Goal: Task Accomplishment & Management: Complete application form

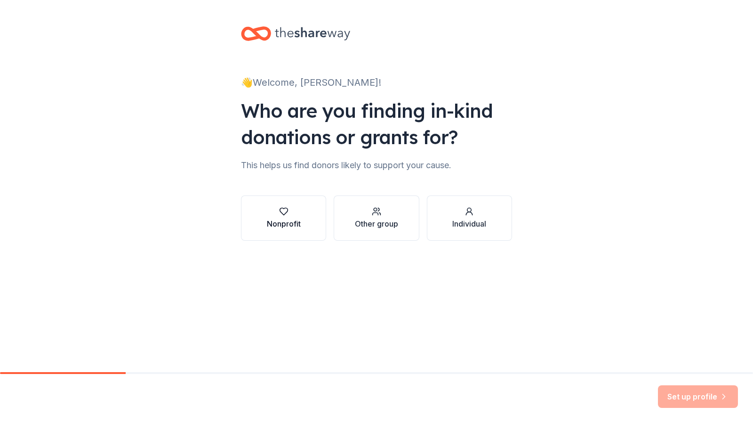
click at [279, 214] on icon "button" at bounding box center [283, 211] width 9 height 9
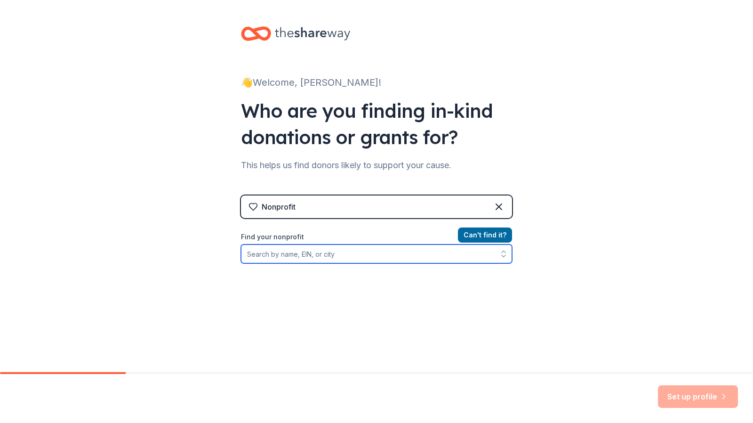
click at [371, 258] on input "Find your nonprofit" at bounding box center [376, 253] width 271 height 19
type input "Girls Who Brunch"
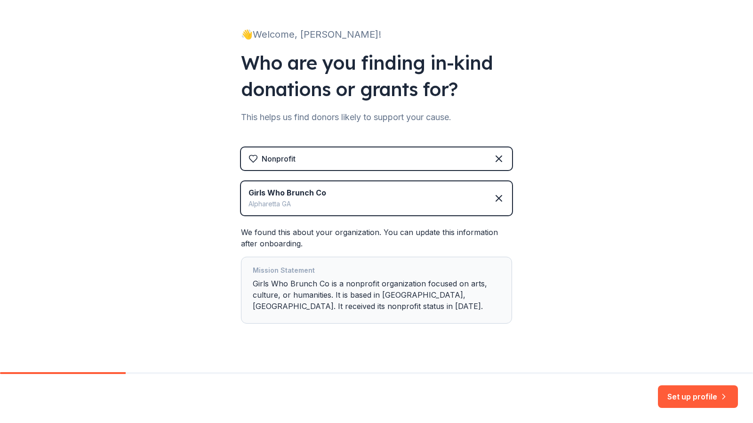
scroll to position [63, 0]
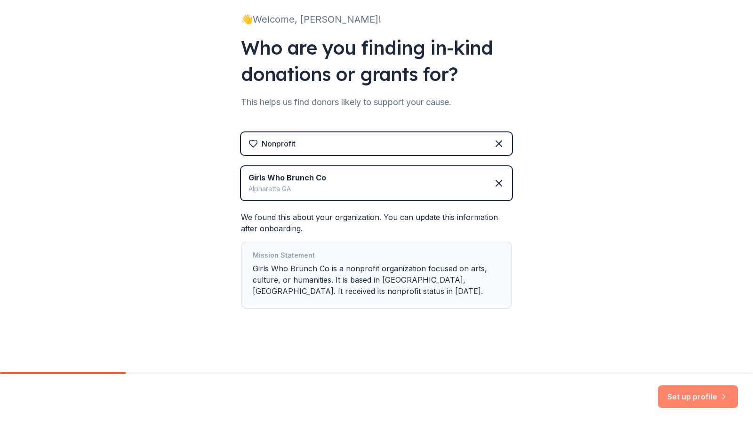
click at [692, 393] on button "Set up profile" at bounding box center [698, 396] width 80 height 23
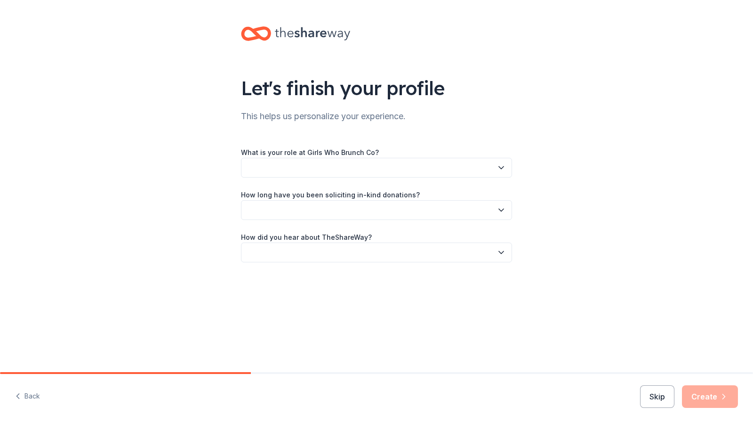
click at [325, 165] on button "button" at bounding box center [376, 168] width 271 height 20
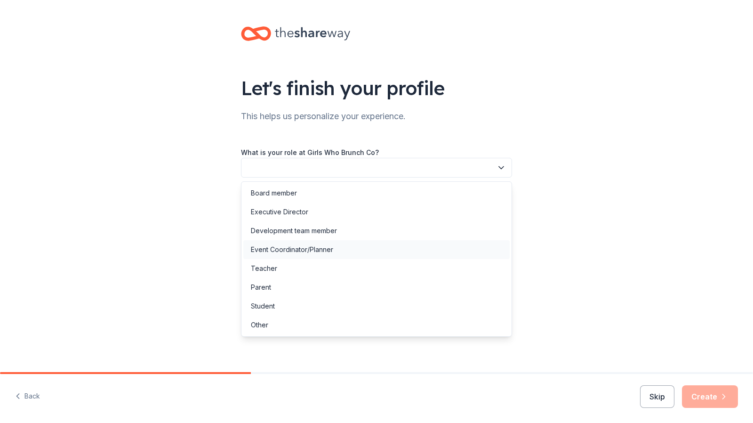
click at [325, 243] on div "Event Coordinator/Planner" at bounding box center [376, 249] width 266 height 19
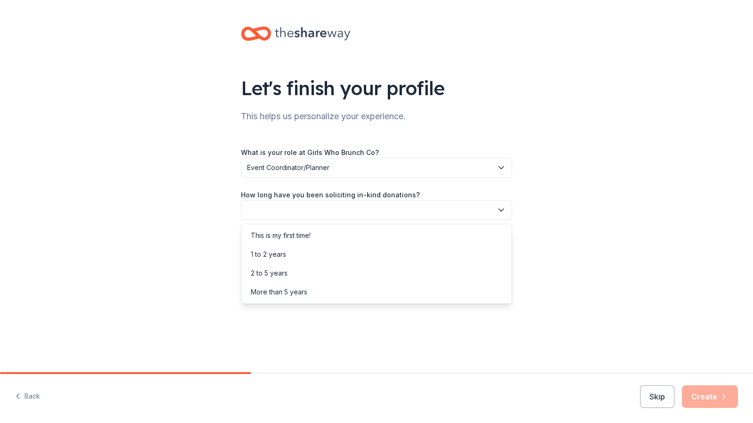
click at [311, 207] on button "button" at bounding box center [376, 210] width 271 height 20
click at [301, 289] on div "More than 5 years" at bounding box center [279, 291] width 56 height 11
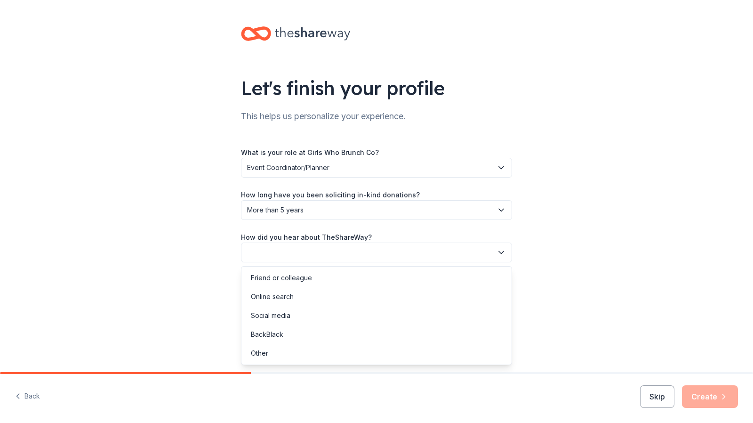
click at [386, 246] on button "button" at bounding box center [376, 252] width 271 height 20
click at [383, 290] on div "Online search" at bounding box center [376, 296] width 266 height 19
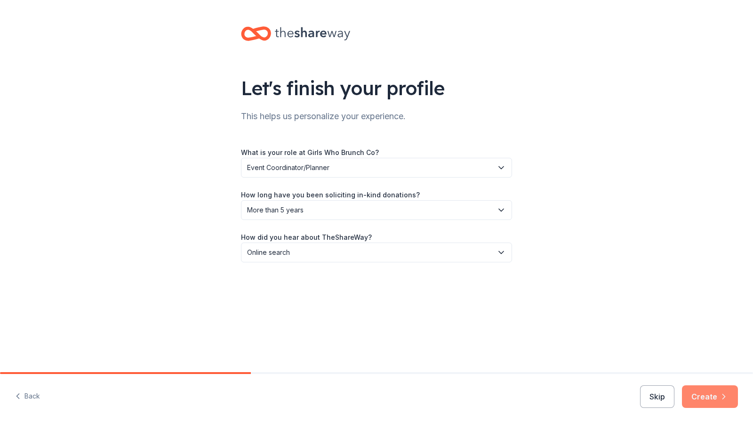
click at [706, 402] on button "Create" at bounding box center [710, 396] width 56 height 23
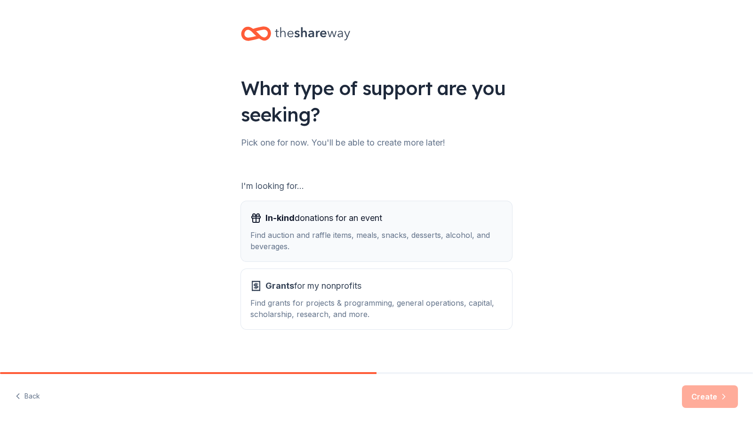
click at [327, 224] on span "In-kind donations for an event" at bounding box center [323, 217] width 117 height 15
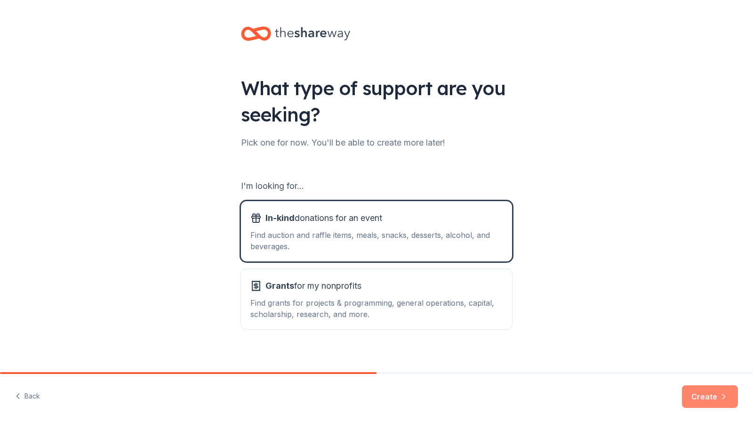
click at [706, 399] on button "Create" at bounding box center [710, 396] width 56 height 23
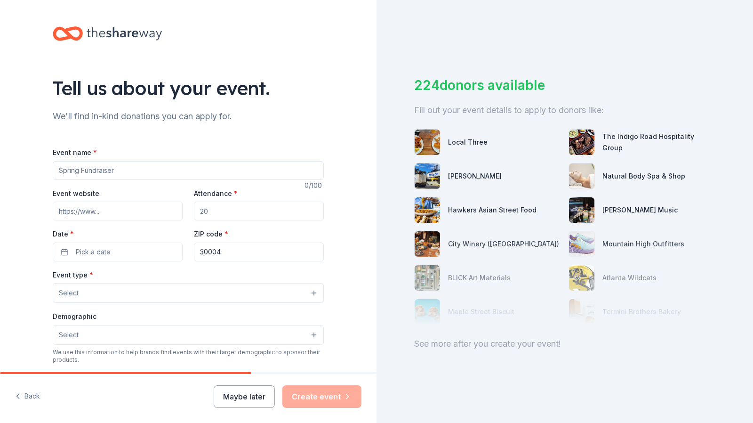
click at [185, 170] on input "Event name *" at bounding box center [188, 170] width 271 height 19
paste input "Bold & the BeYOUtiful Blueprint Tour"
type input "Bold & the BeYOUtiful Blueprint Tour"
click at [110, 211] on input "Event website" at bounding box center [118, 210] width 130 height 19
click at [94, 211] on input "Event website" at bounding box center [118, 210] width 130 height 19
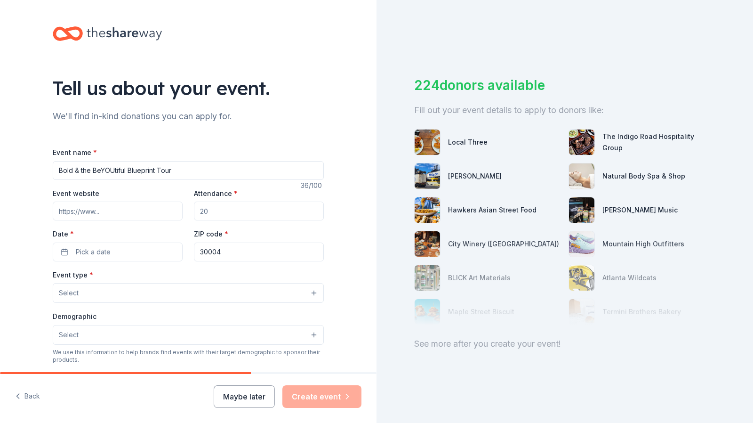
paste input "https://www.girlswhobrunchtour.com/"
type input "https://www.girlswhobrunchtour.com/"
click at [238, 212] on input "Attendance *" at bounding box center [259, 210] width 130 height 19
type input "300"
click at [120, 257] on button "Pick a date" at bounding box center [118, 251] width 130 height 19
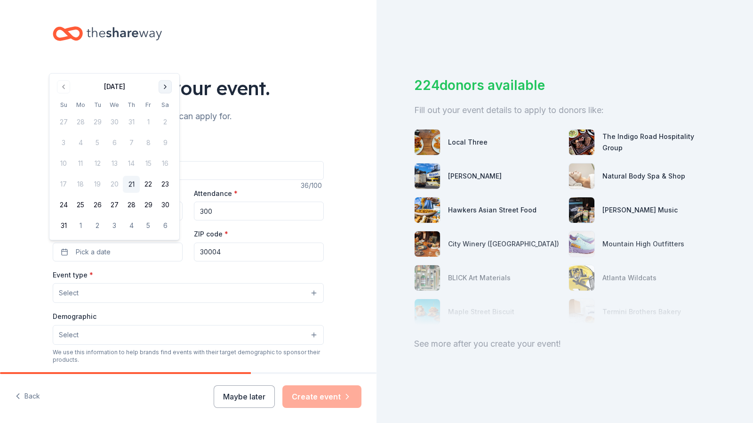
click at [166, 87] on button "Go to next month" at bounding box center [165, 86] width 13 height 13
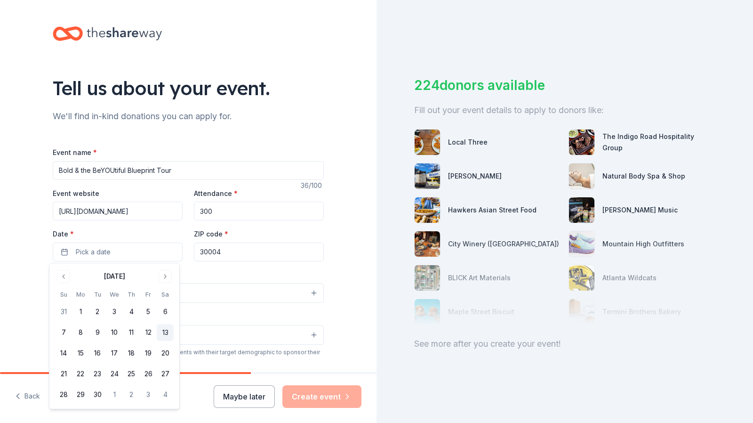
click at [162, 332] on button "13" at bounding box center [165, 332] width 17 height 17
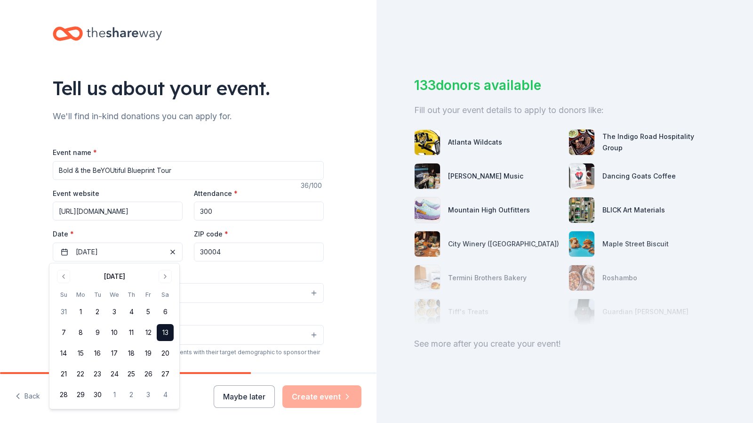
click at [227, 249] on input "30004" at bounding box center [259, 251] width 130 height 19
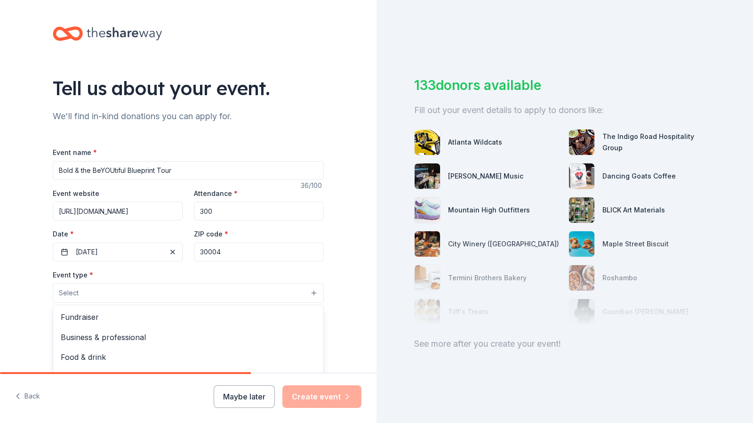
click at [282, 294] on button "Select" at bounding box center [188, 293] width 271 height 20
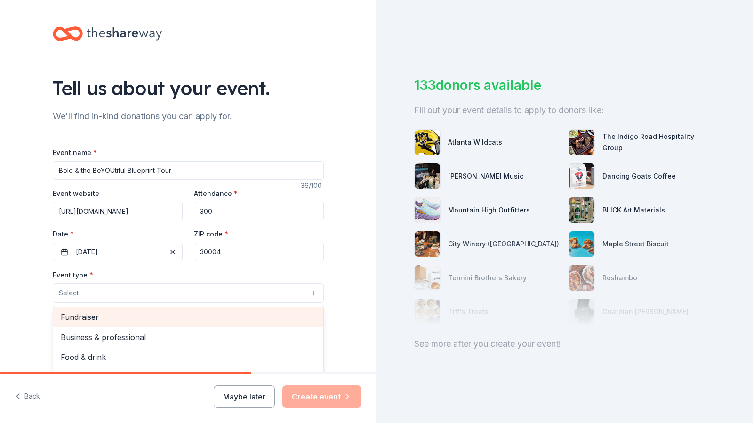
click at [254, 316] on span "Fundraiser" at bounding box center [188, 317] width 255 height 12
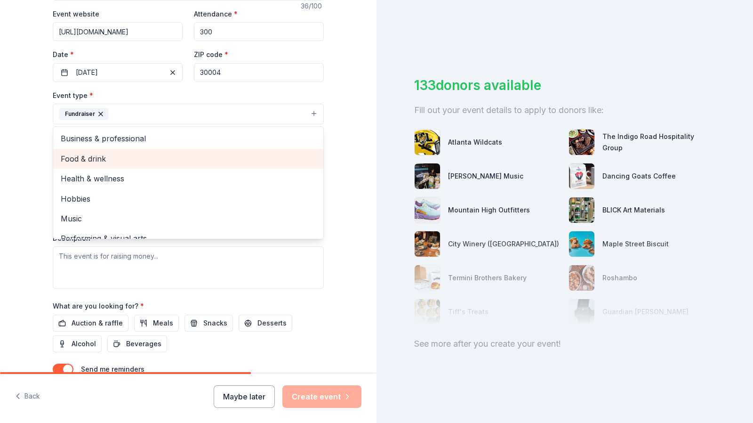
click at [256, 162] on span "Food & drink" at bounding box center [188, 158] width 255 height 12
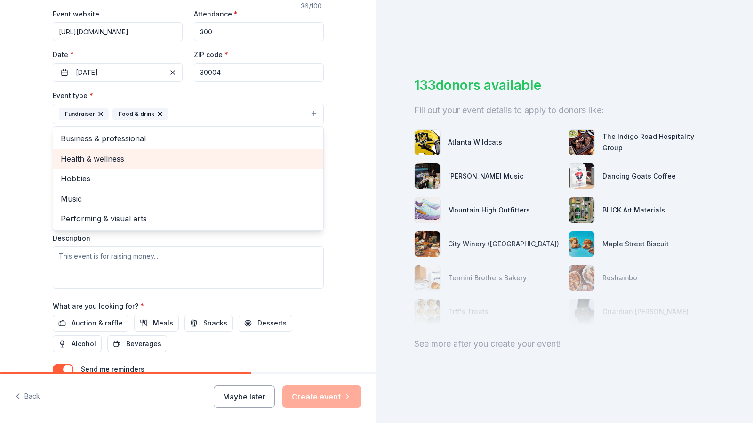
click at [256, 162] on span "Health & wellness" at bounding box center [188, 158] width 255 height 12
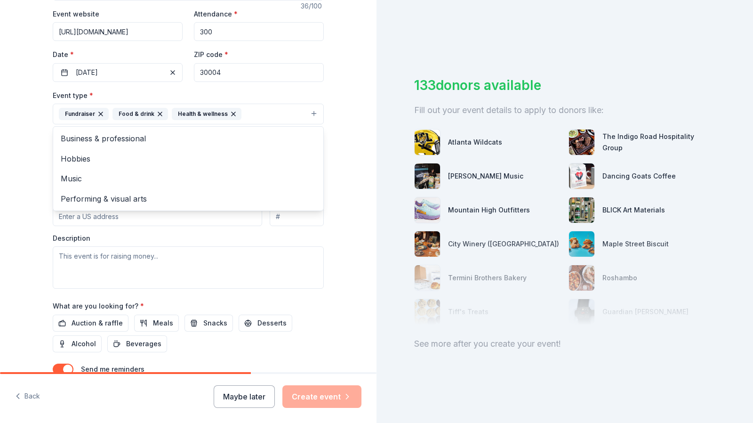
click at [42, 192] on div "Tell us about your event. We'll find in-kind donations you can apply for. Event…" at bounding box center [188, 134] width 301 height 627
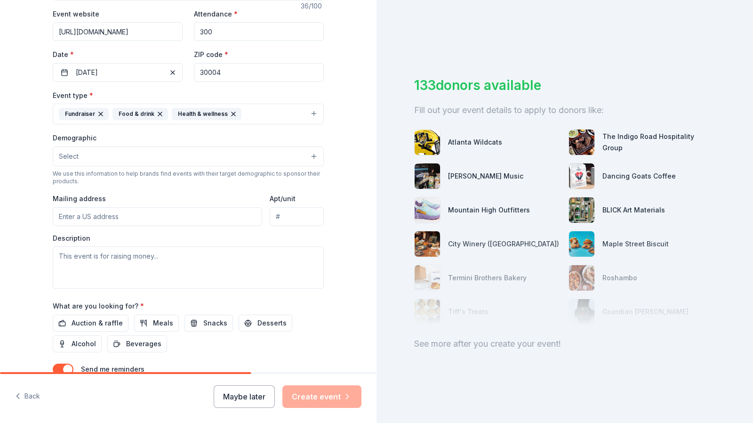
click at [105, 149] on button "Select" at bounding box center [188, 156] width 271 height 20
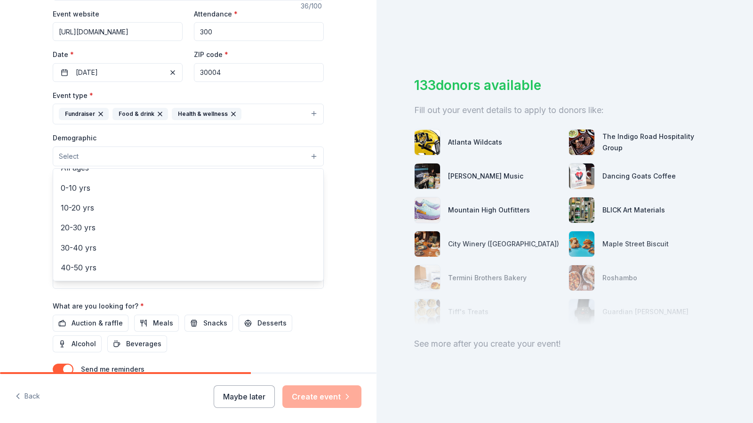
scroll to position [71, 0]
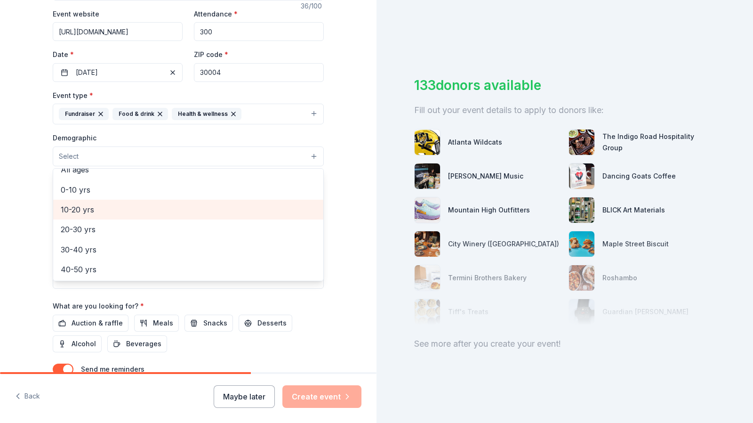
click at [199, 203] on span "10-20 yrs" at bounding box center [188, 209] width 255 height 12
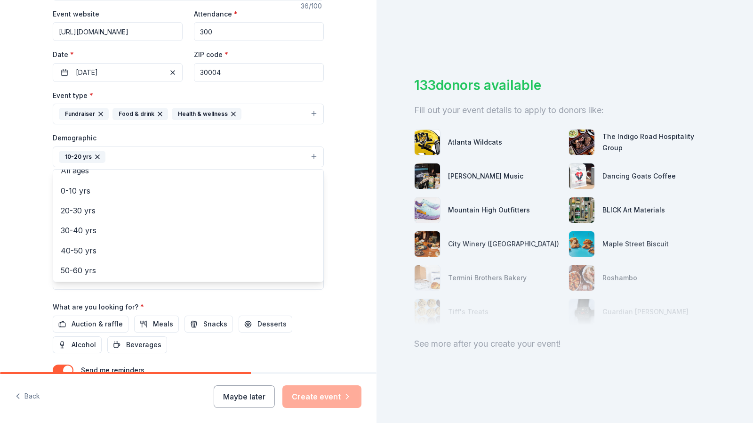
click at [40, 177] on div "Tell us about your event. We'll find in-kind donations you can apply for. Event…" at bounding box center [188, 135] width 301 height 628
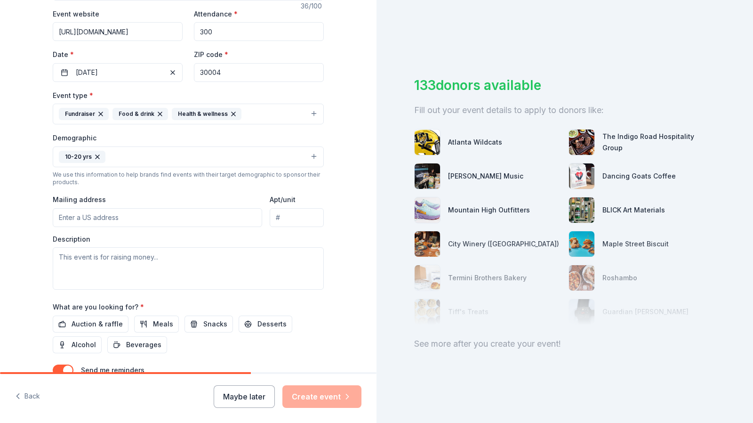
click at [119, 212] on input "Mailing address" at bounding box center [157, 217] width 209 height 19
click at [80, 216] on input "Mailing address" at bounding box center [157, 217] width 209 height 19
paste input "4575 Webb Bridge Rd Suite 4821 Alpharetta, GA 30005-4821"
type input "4575 Webb Bridge Rd Suite 4821 Alpharetta, GA 30005-4821"
click at [298, 218] on input "Apt/unit" at bounding box center [297, 217] width 54 height 19
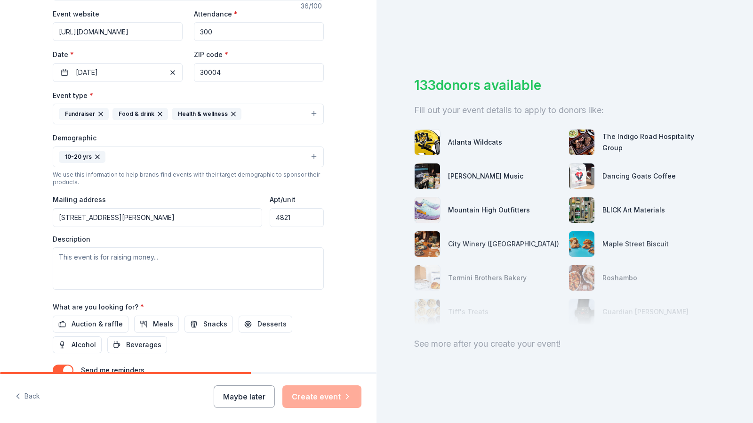
type input "4821"
click at [156, 213] on input "4575 Webb Bridge Rd Suite 4821 Alpharetta, GA 30005-4821" at bounding box center [157, 217] width 209 height 19
type input "4575 Webb Bridge Road, Alpharetta, GA, 30005"
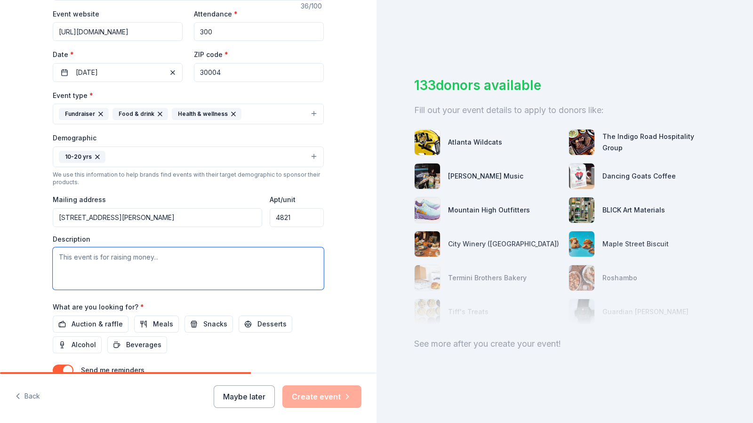
click at [146, 261] on textarea at bounding box center [188, 268] width 271 height 42
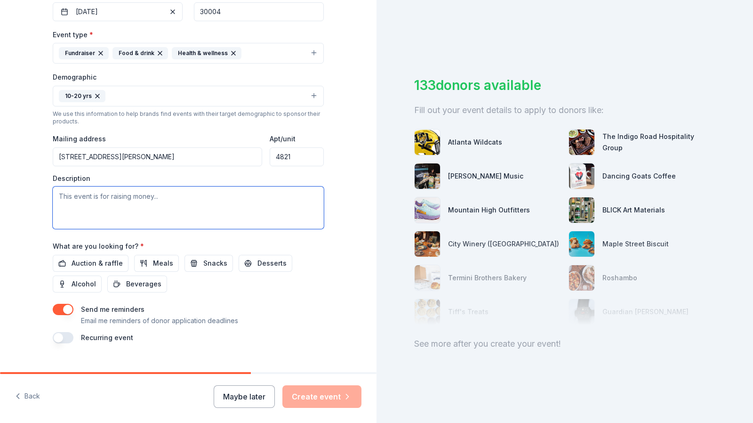
scroll to position [254, 0]
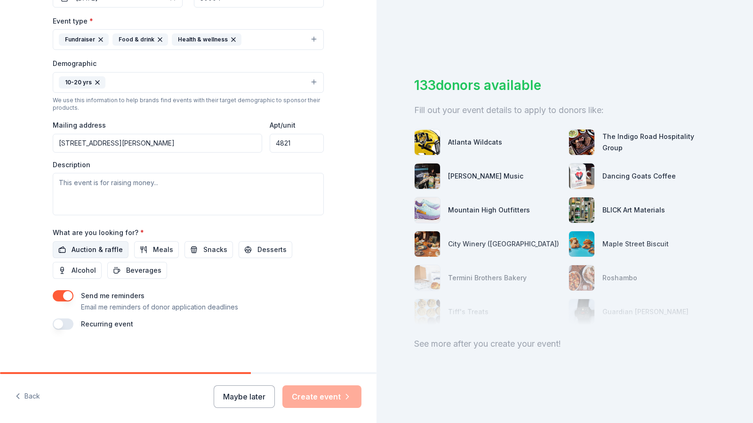
click at [86, 247] on span "Auction & raffle" at bounding box center [97, 249] width 51 height 11
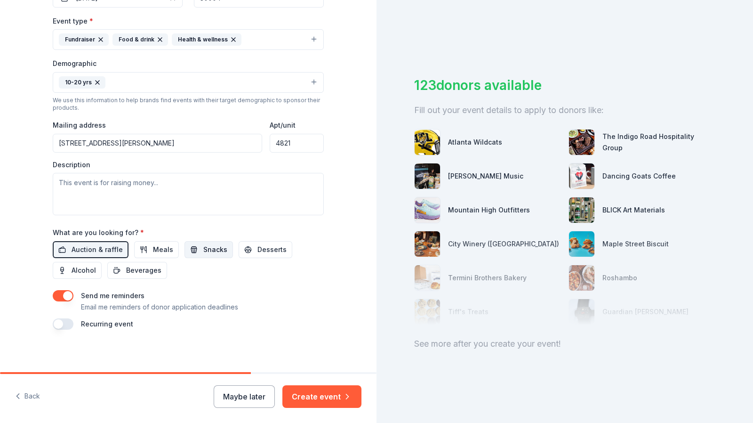
click at [203, 247] on span "Snacks" at bounding box center [215, 249] width 24 height 11
click at [139, 271] on span "Beverages" at bounding box center [143, 269] width 35 height 11
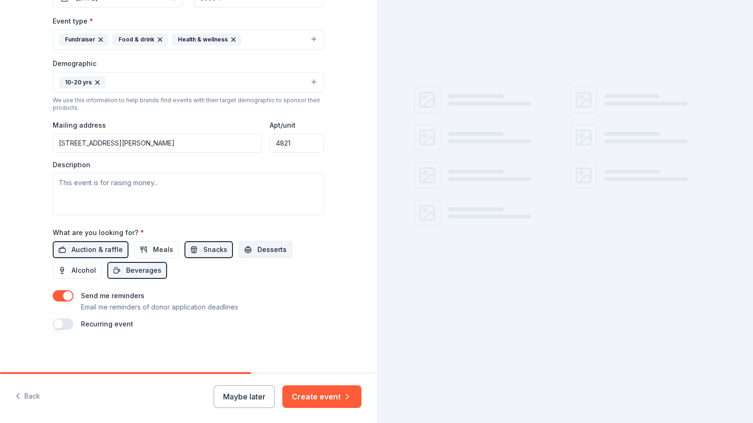
click at [247, 249] on button "Desserts" at bounding box center [266, 249] width 54 height 17
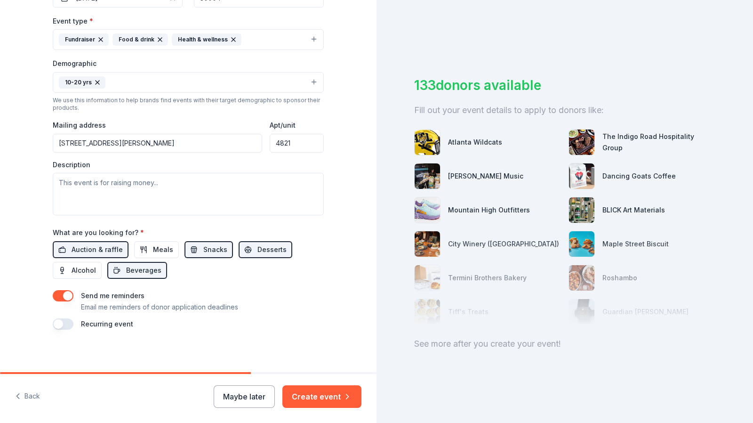
click at [70, 321] on div "Recurring event" at bounding box center [188, 323] width 271 height 11
click at [56, 325] on button "button" at bounding box center [63, 323] width 21 height 11
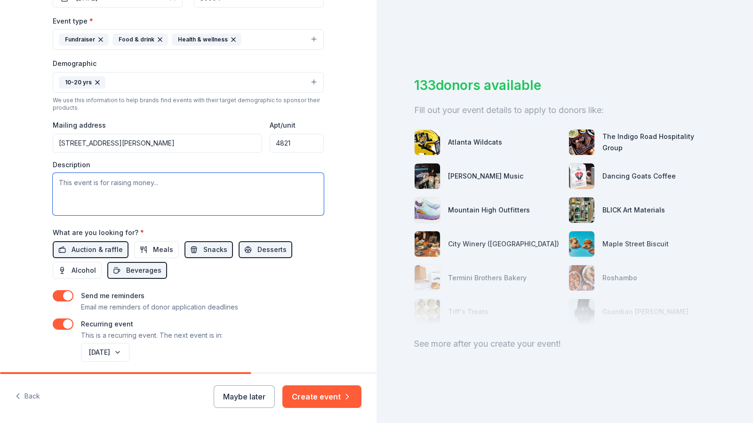
click at [133, 192] on textarea at bounding box center [188, 194] width 271 height 42
click at [75, 181] on textarea at bounding box center [188, 194] width 271 height 42
paste textarea "Girls Who Brunch Co., a nationally recognized 501(c)(3) nonprofit organization …"
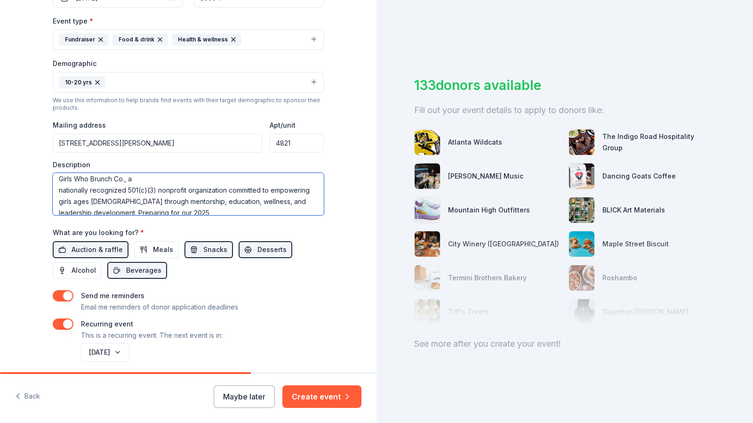
scroll to position [0, 0]
click at [56, 192] on textarea "Girls Who Brunch Co., a nationally recognized 501(c)(3) nonprofit organization …" at bounding box center [188, 194] width 271 height 42
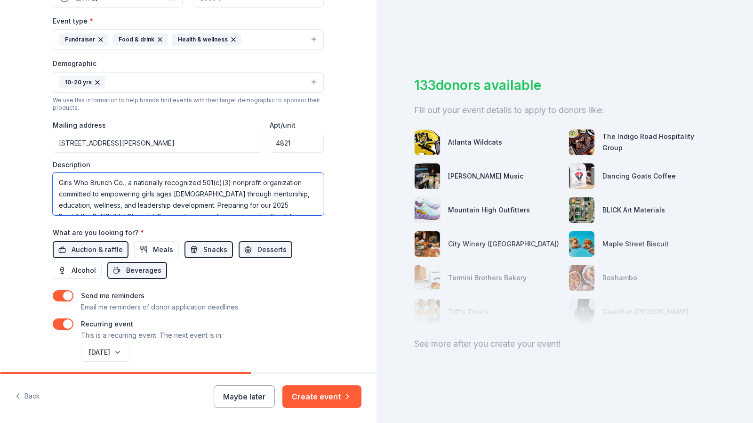
click at [56, 203] on textarea "Girls Who Brunch Co., a nationally recognized 501(c)(3) nonprofit organization …" at bounding box center [188, 194] width 271 height 42
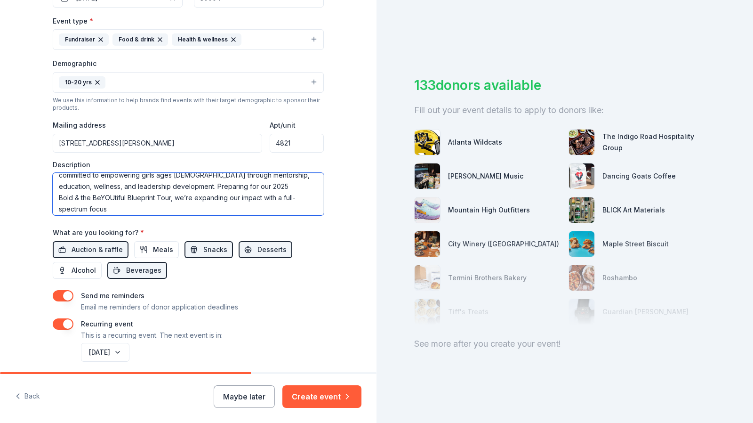
click at [56, 194] on textarea "Girls Who Brunch Co., a nationally recognized 501(c)(3) nonprofit organization …" at bounding box center [188, 194] width 271 height 42
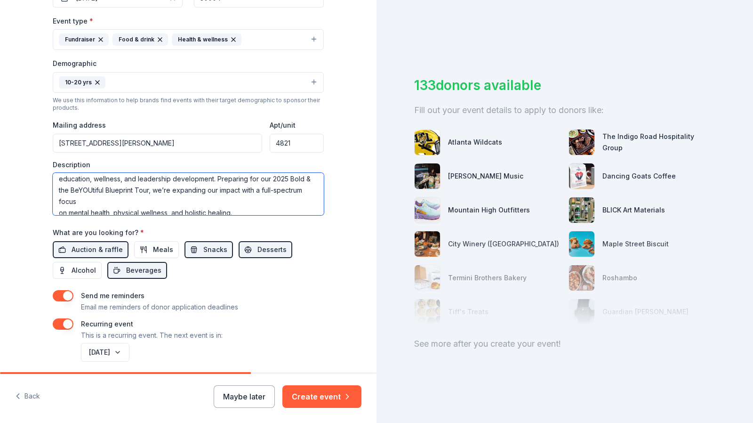
scroll to position [34, 0]
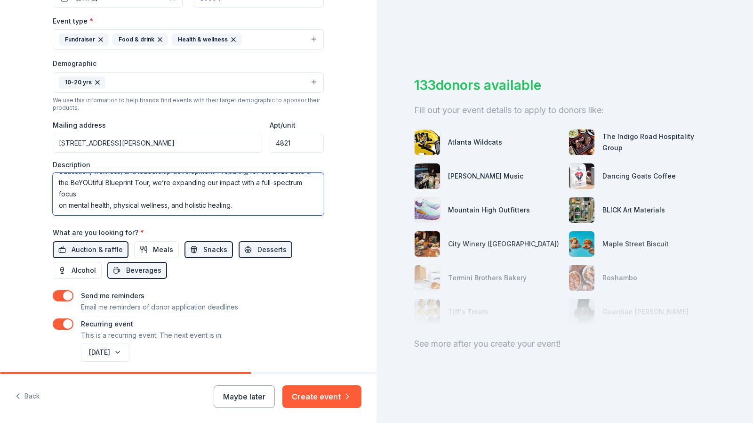
click at [56, 206] on textarea "Girls Who Brunch Co., a nationally recognized 501(c)(3) nonprofit organization …" at bounding box center [188, 194] width 271 height 42
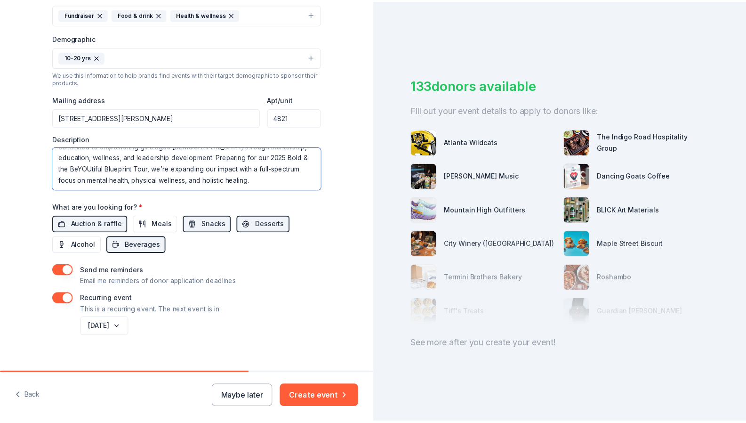
scroll to position [287, 0]
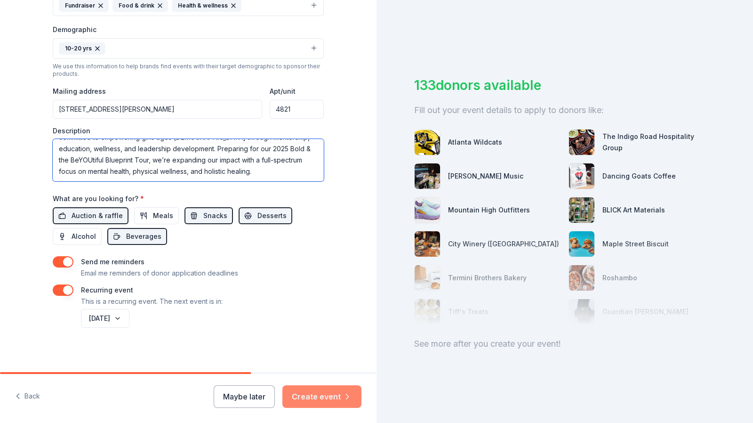
type textarea "Girls Who Brunch Co., a nationally recognized 501(c)(3) nonprofit organization …"
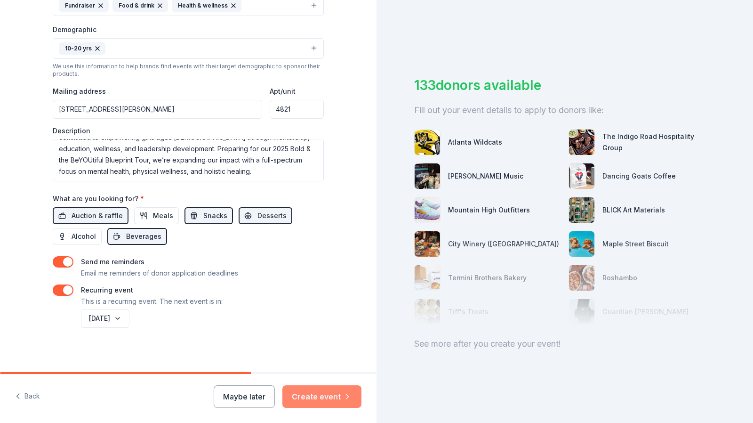
click at [326, 399] on button "Create event" at bounding box center [321, 396] width 79 height 23
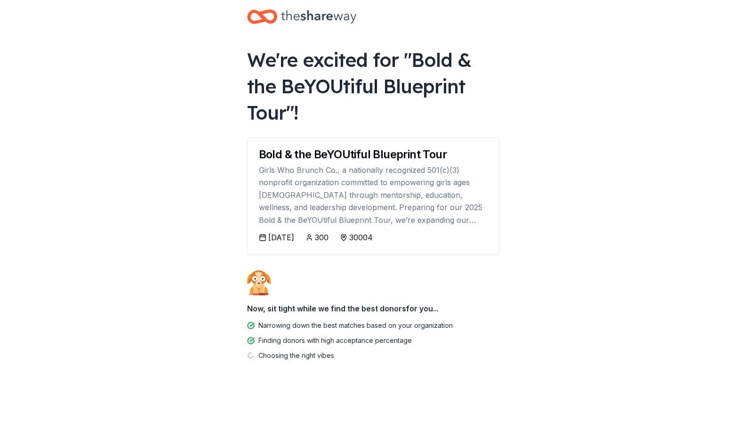
scroll to position [13, 0]
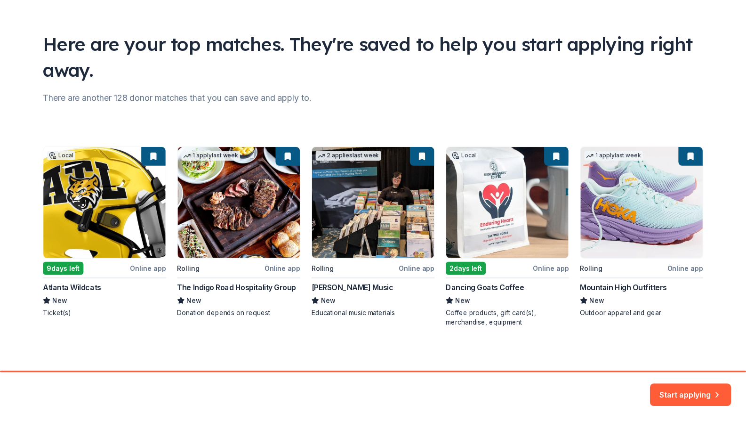
scroll to position [46, 0]
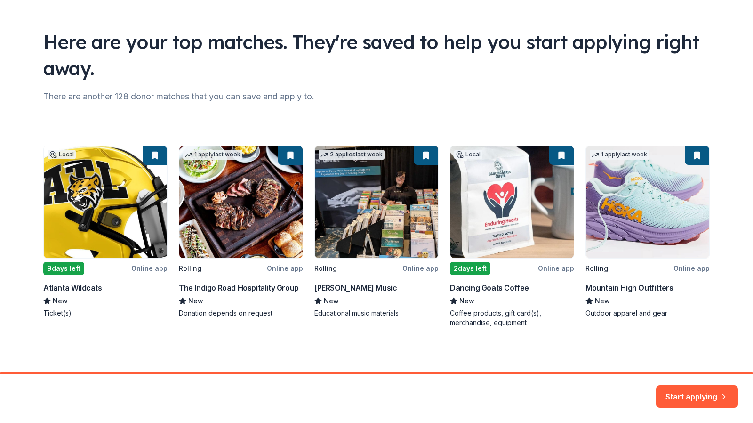
click at [60, 265] on div "Local 9 days left Online app Atlanta Wildcats New Ticket(s) 1 apply last week R…" at bounding box center [376, 236] width 666 height 182
click at [689, 393] on button "Start applying" at bounding box center [697, 390] width 82 height 23
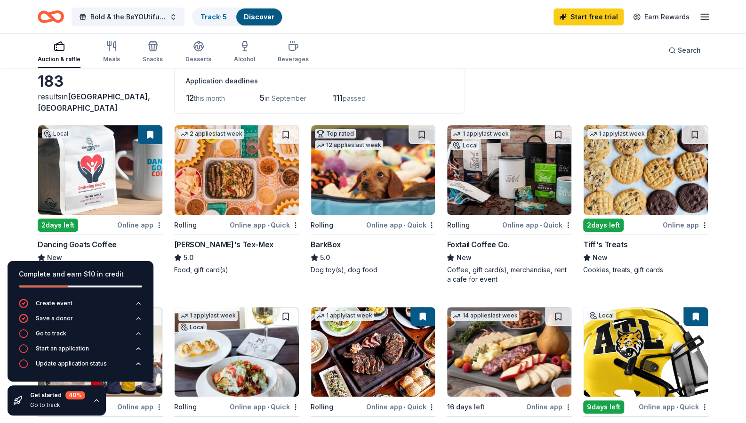
scroll to position [47, 0]
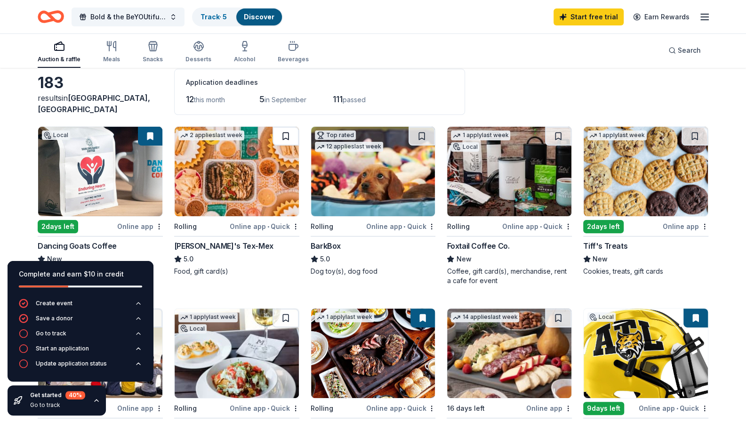
click at [287, 139] on button at bounding box center [285, 136] width 26 height 19
click at [693, 132] on button at bounding box center [694, 136] width 26 height 19
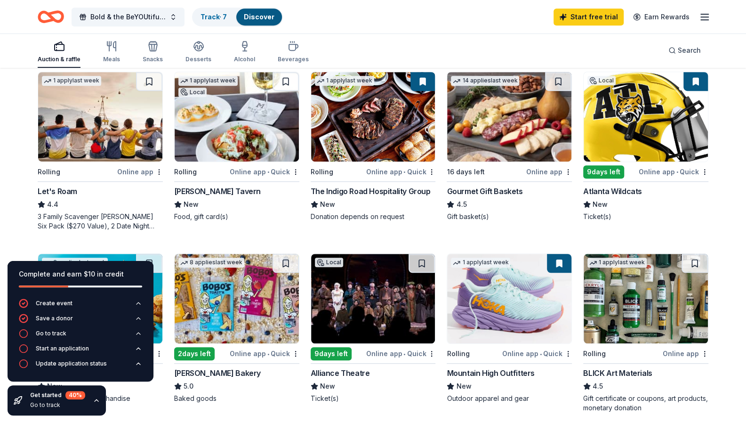
scroll to position [282, 0]
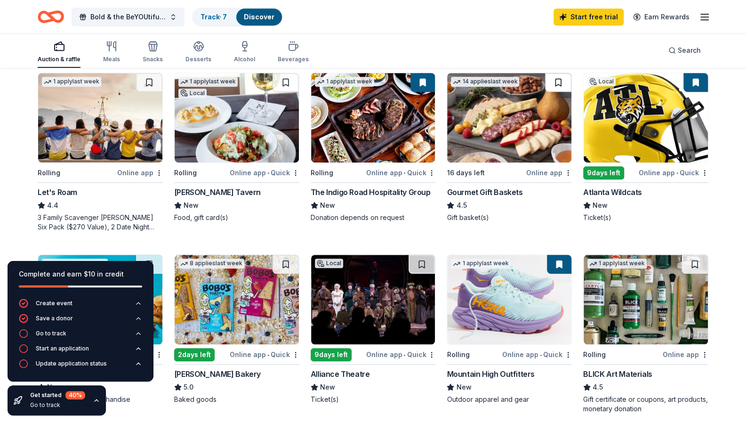
click at [555, 92] on button at bounding box center [558, 82] width 26 height 19
click at [690, 92] on button at bounding box center [695, 82] width 24 height 19
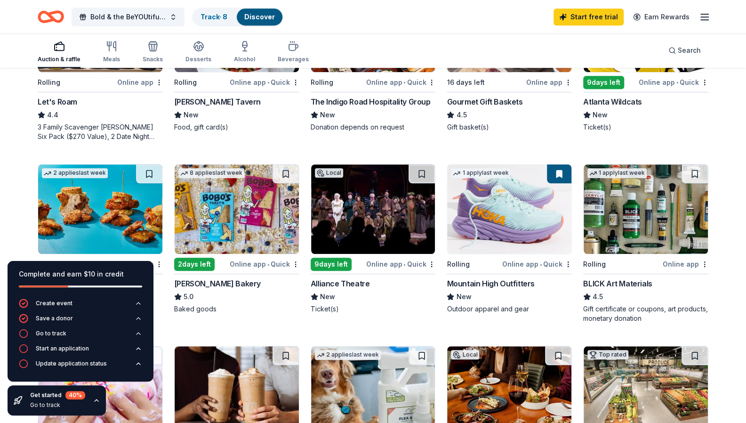
scroll to position [376, 0]
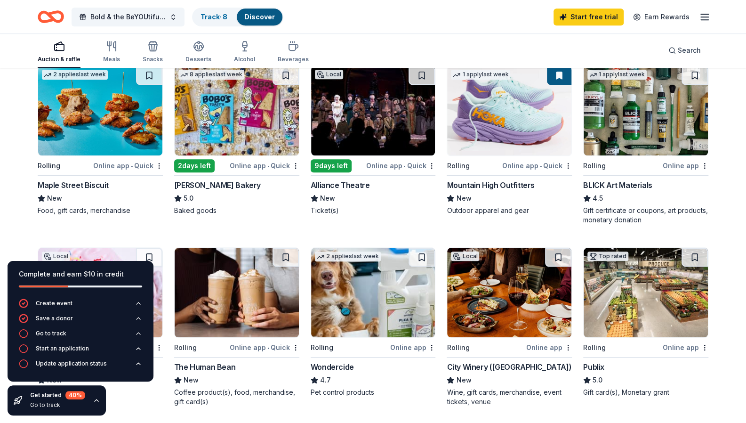
scroll to position [471, 0]
click at [146, 85] on button at bounding box center [149, 75] width 26 height 19
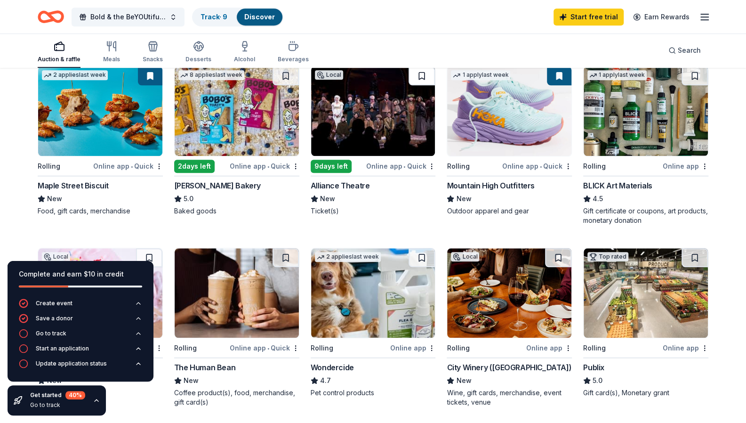
click at [423, 85] on button at bounding box center [421, 75] width 26 height 19
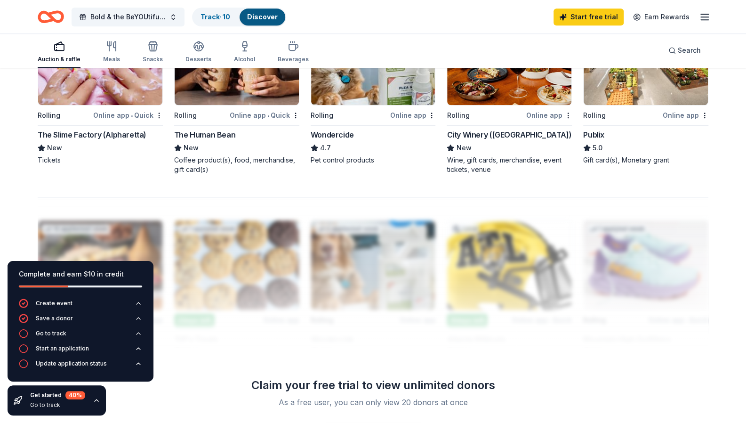
scroll to position [706, 0]
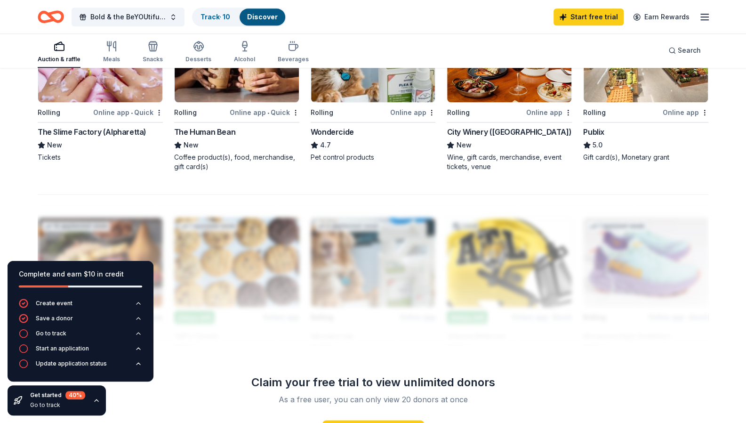
click at [150, 32] on button at bounding box center [149, 22] width 26 height 19
click at [283, 32] on button at bounding box center [285, 22] width 26 height 19
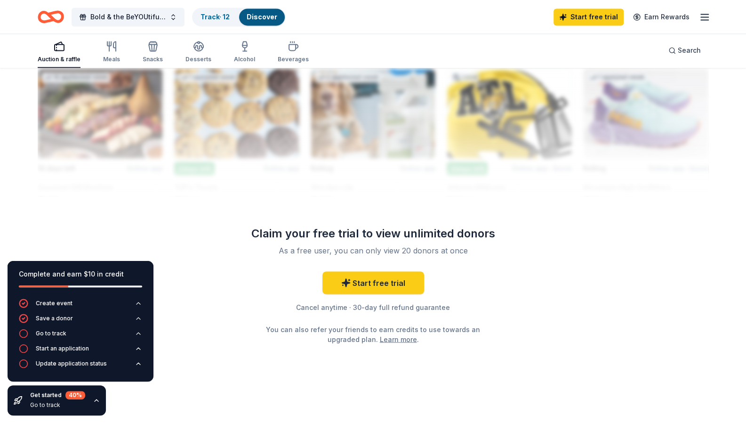
scroll to position [941, 0]
click at [386, 280] on link "Start free trial" at bounding box center [373, 282] width 102 height 23
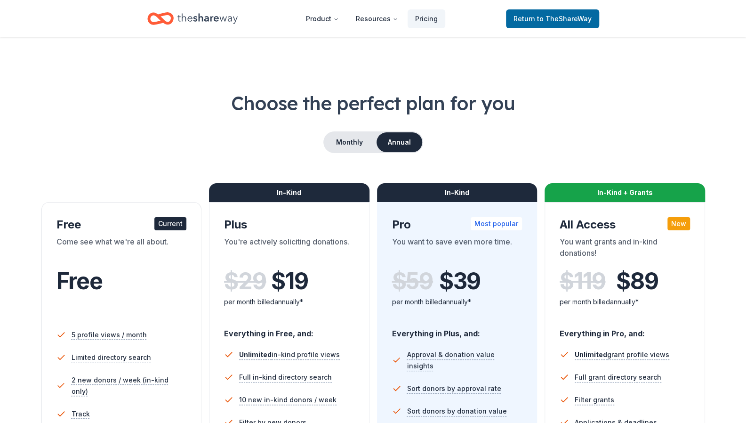
click at [166, 252] on div "Come see what we're all about." at bounding box center [121, 249] width 130 height 26
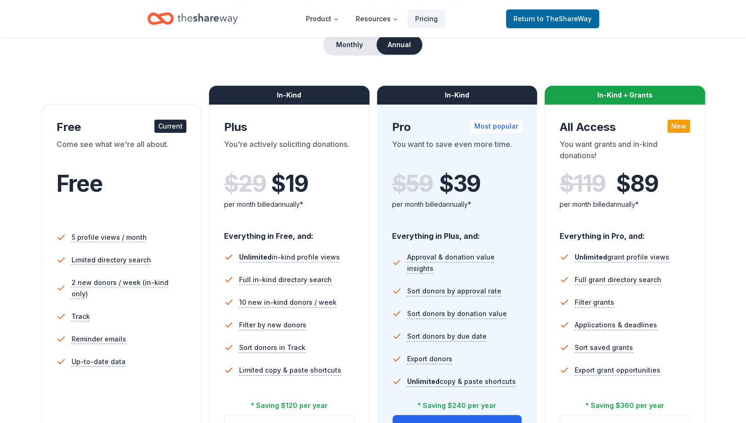
scroll to position [94, 0]
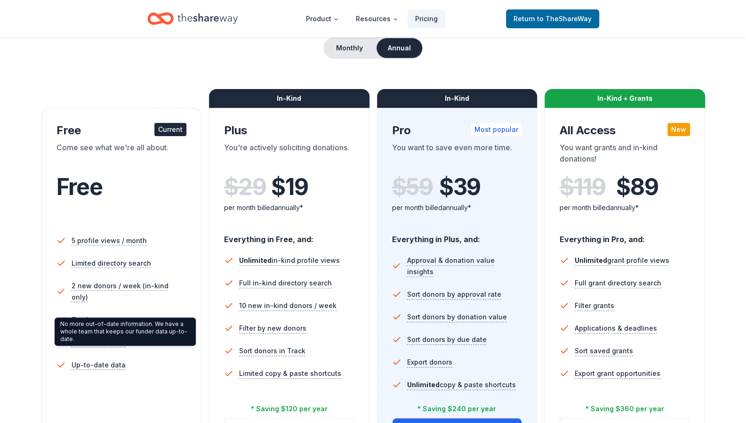
click at [141, 353] on li "Up-to-date data" at bounding box center [121, 364] width 130 height 23
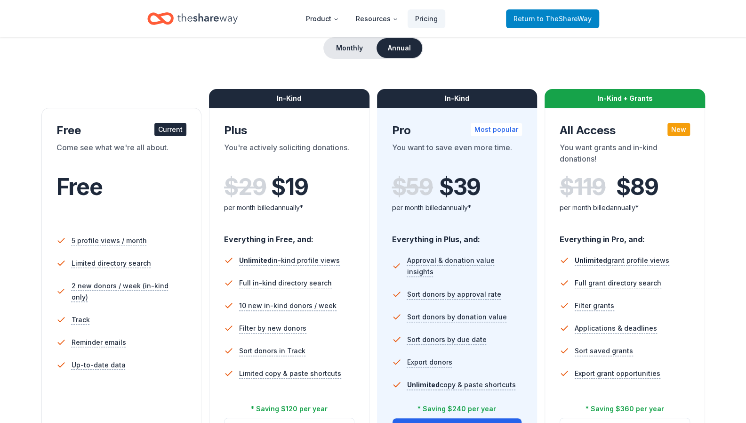
click at [566, 19] on span "to TheShareWay" at bounding box center [564, 19] width 55 height 8
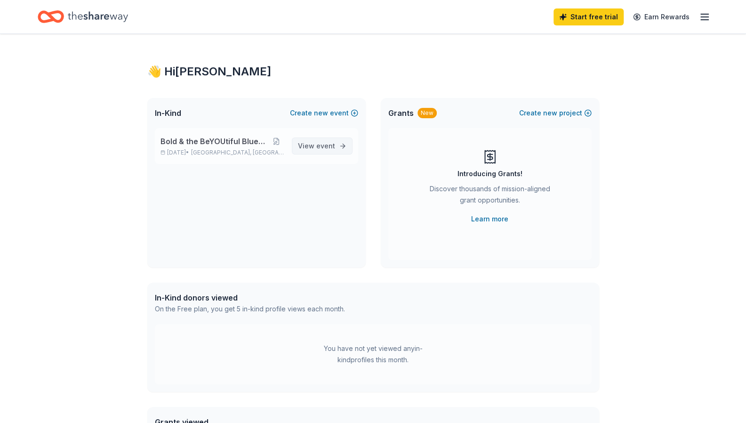
click at [323, 146] on span "event" at bounding box center [325, 146] width 19 height 8
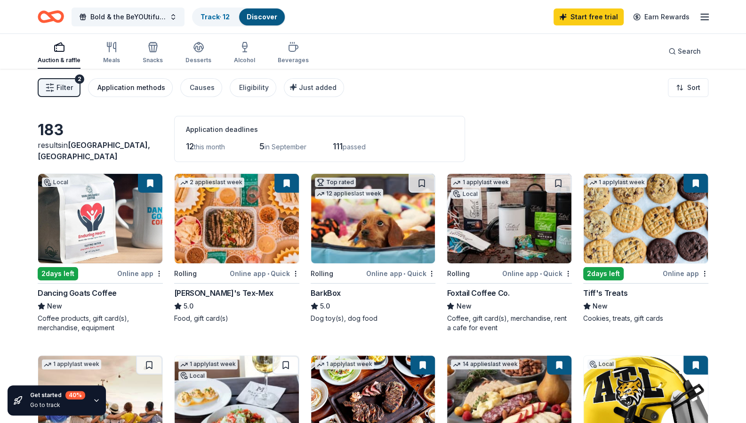
click at [135, 87] on div "Application methods" at bounding box center [131, 87] width 68 height 11
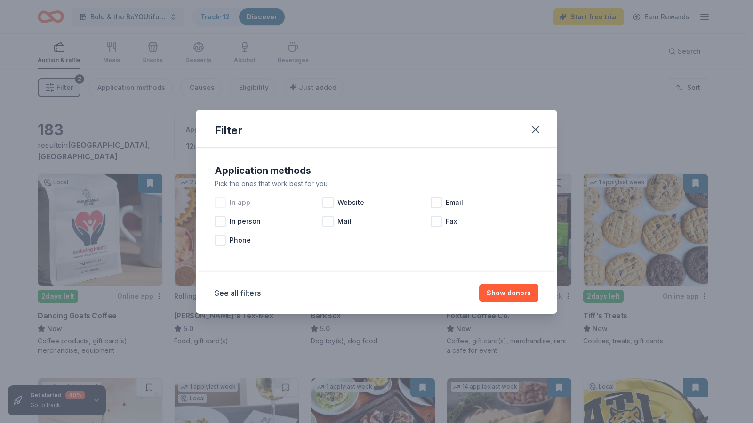
click at [219, 201] on div at bounding box center [220, 202] width 11 height 11
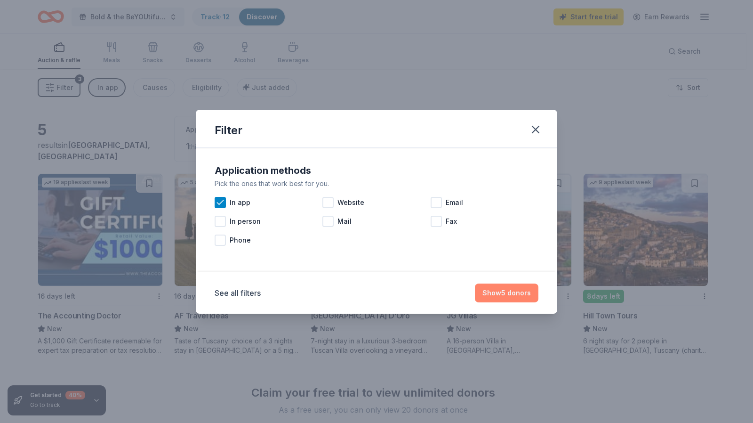
click at [500, 292] on button "Show 5 donors" at bounding box center [507, 292] width 64 height 19
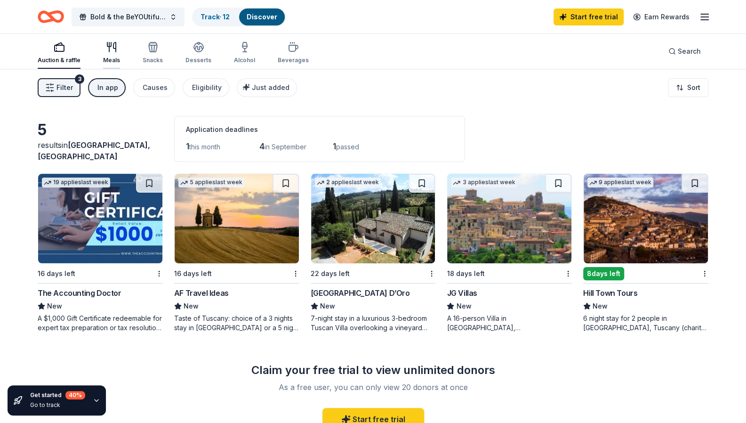
click at [113, 56] on div "Meals" at bounding box center [111, 52] width 17 height 23
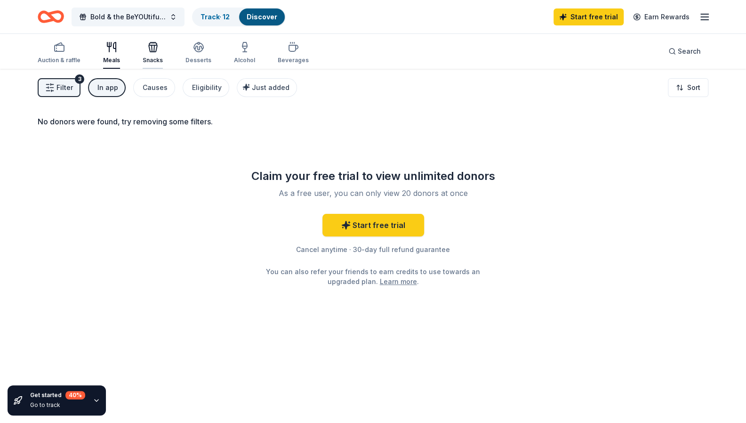
click at [155, 50] on icon "button" at bounding box center [152, 46] width 11 height 11
click at [198, 50] on icon "button" at bounding box center [198, 46] width 11 height 11
click at [291, 49] on icon "button" at bounding box center [293, 48] width 9 height 6
click at [65, 53] on div "Auction & raffle" at bounding box center [59, 52] width 43 height 23
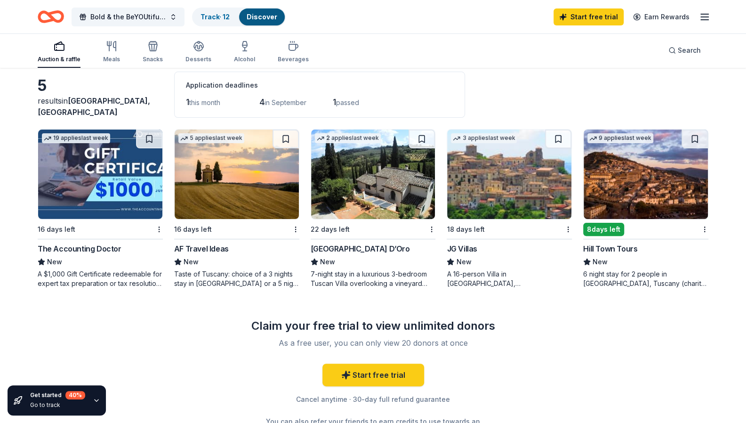
scroll to position [47, 0]
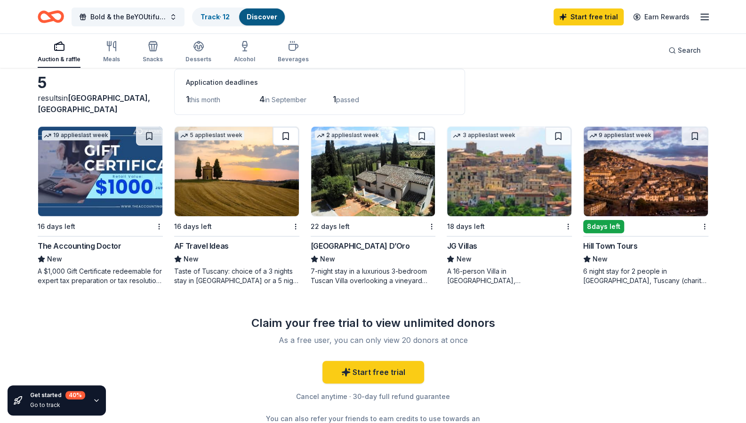
click at [282, 132] on button at bounding box center [285, 136] width 26 height 19
click at [420, 137] on button at bounding box center [421, 136] width 26 height 19
click at [554, 132] on button at bounding box center [558, 136] width 26 height 19
click at [697, 133] on button at bounding box center [694, 136] width 26 height 19
click at [706, 20] on line "button" at bounding box center [705, 20] width 8 height 0
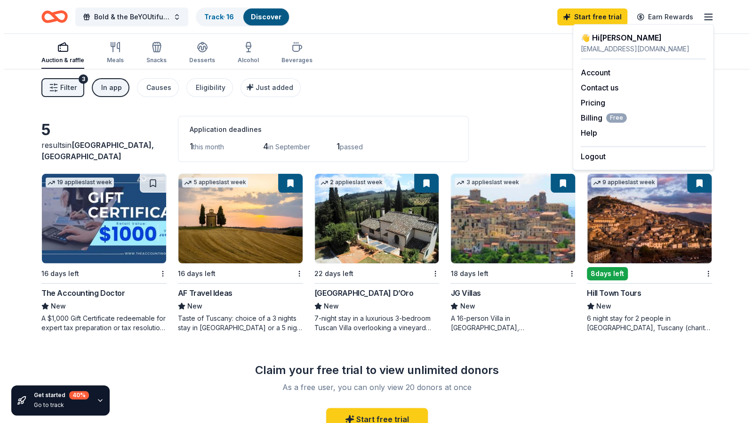
scroll to position [0, 0]
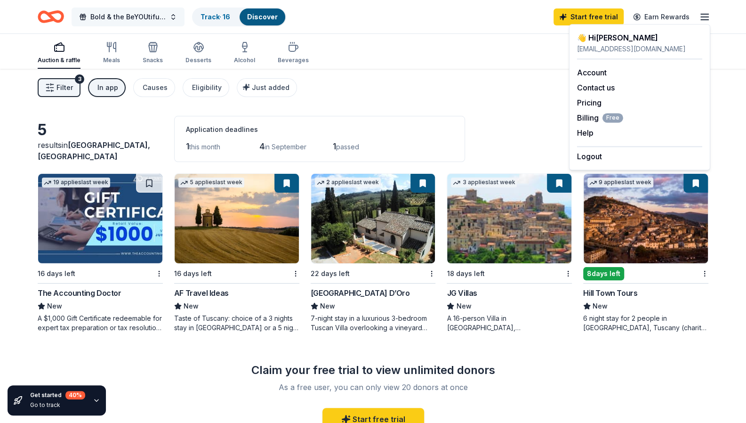
click at [173, 16] on button "Bold & the BeYOUtiful Blueprint Tour" at bounding box center [128, 17] width 113 height 19
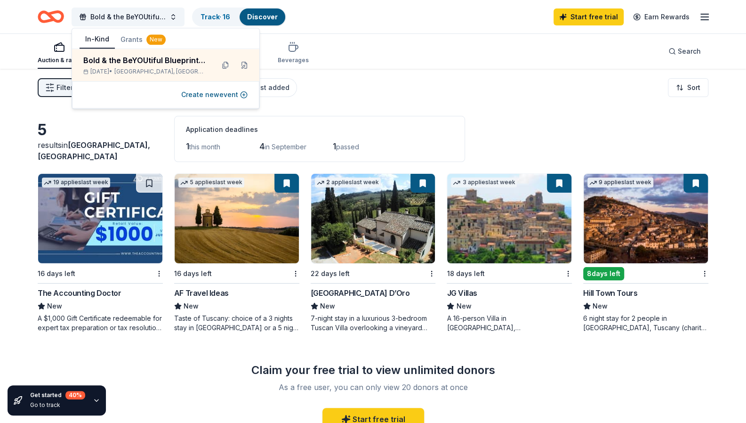
click at [133, 38] on button "Grants New" at bounding box center [143, 39] width 56 height 17
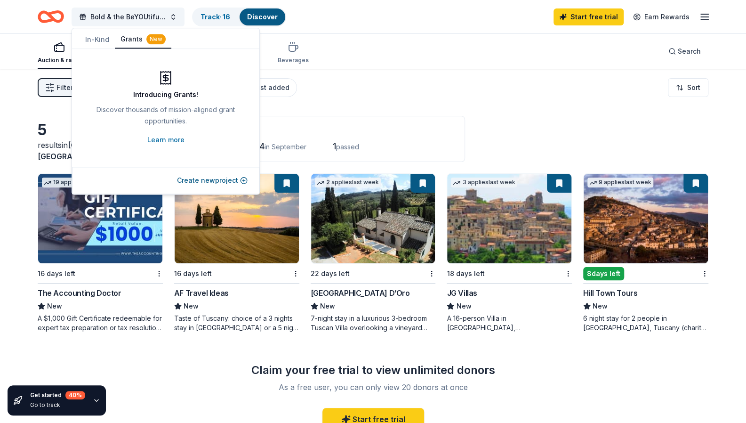
click at [101, 39] on button "In-Kind" at bounding box center [97, 39] width 35 height 17
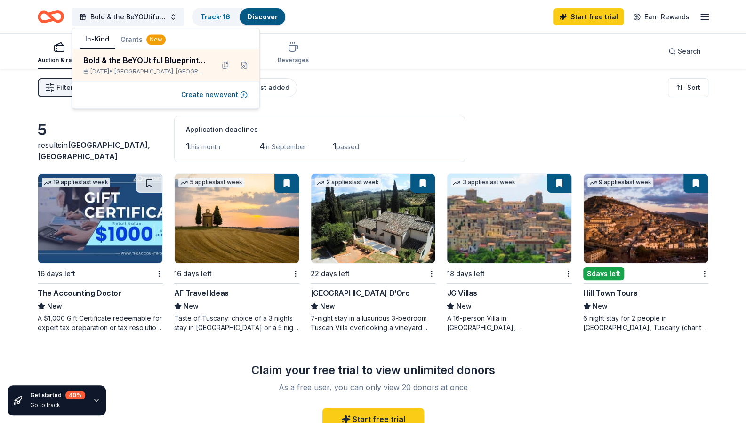
click at [369, 32] on div "Bold & the BeYOUtiful Blueprint Tour Track · 16 Discover Start free trial Earn …" at bounding box center [373, 16] width 746 height 33
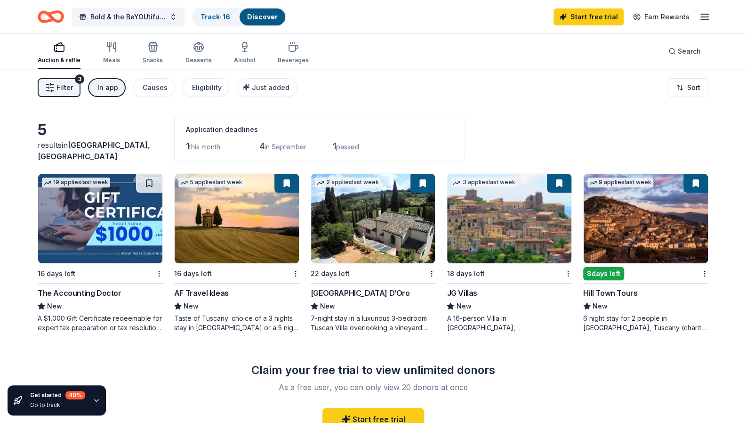
click at [69, 88] on span "Filter" at bounding box center [64, 87] width 16 height 11
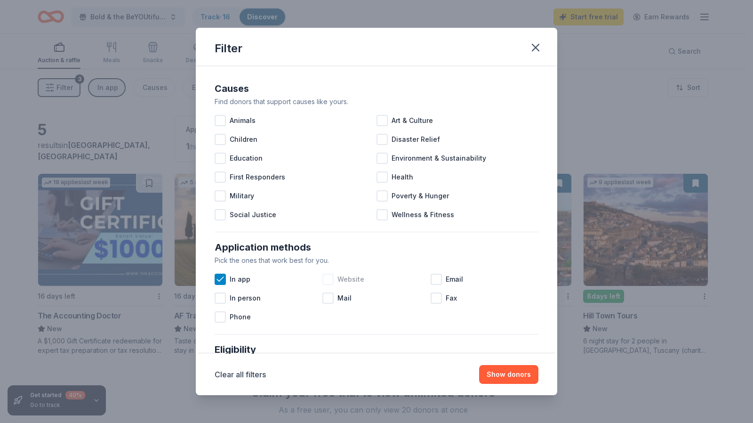
click at [325, 278] on div at bounding box center [327, 278] width 11 height 11
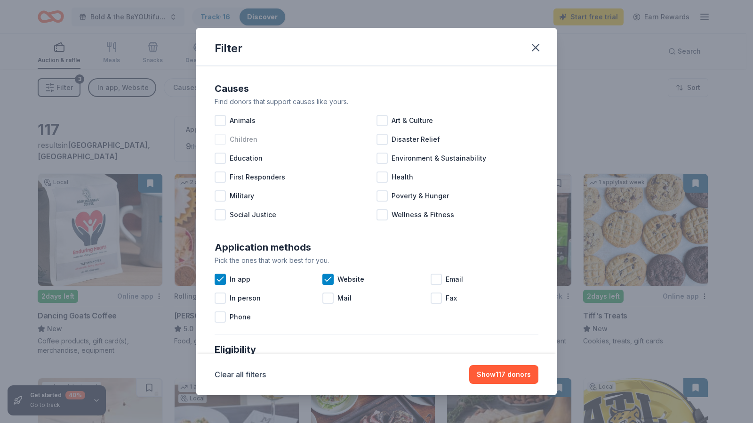
click at [222, 137] on div at bounding box center [220, 139] width 11 height 11
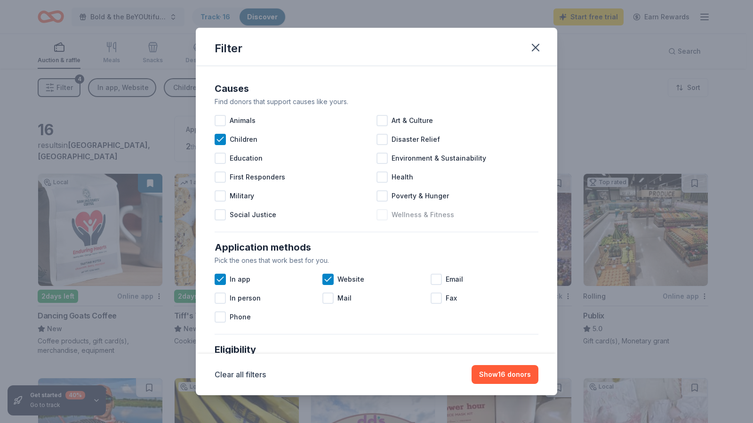
click at [383, 214] on div at bounding box center [381, 214] width 11 height 11
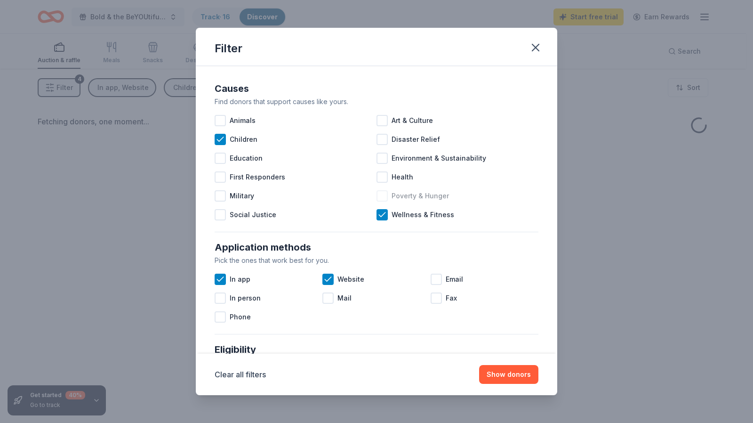
click at [377, 194] on div at bounding box center [381, 195] width 11 height 11
click at [376, 174] on div at bounding box center [381, 176] width 11 height 11
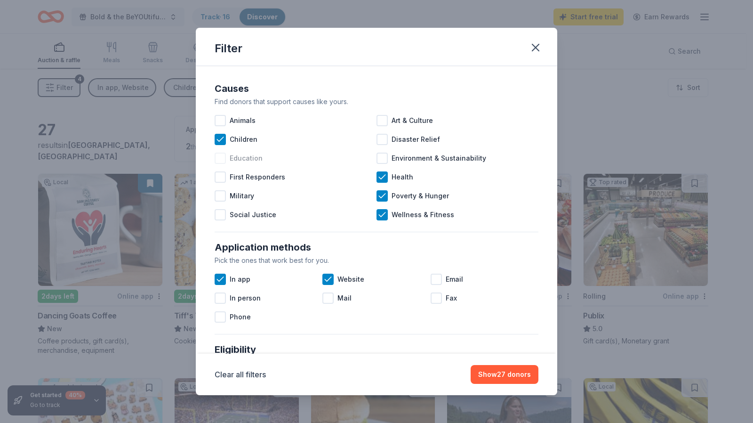
click at [221, 158] on div at bounding box center [220, 157] width 11 height 11
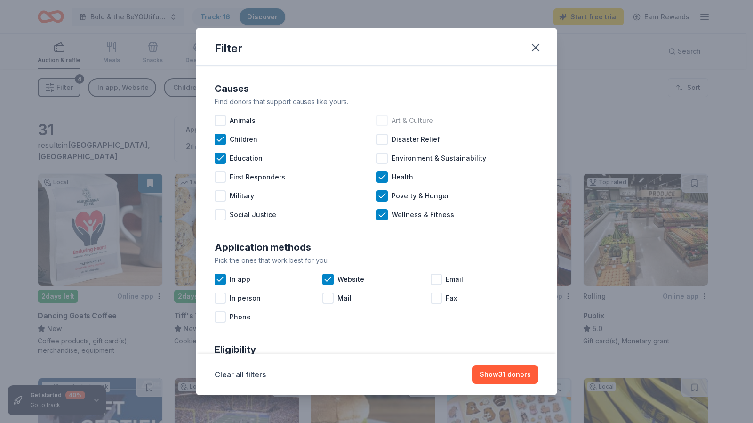
click at [382, 123] on div at bounding box center [381, 120] width 11 height 11
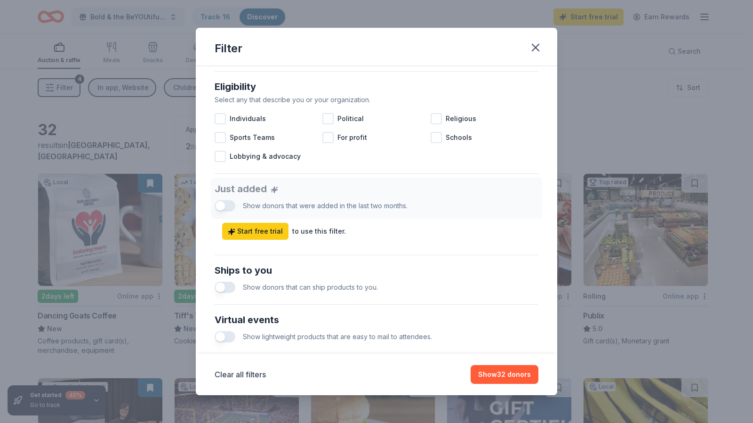
scroll to position [269, 0]
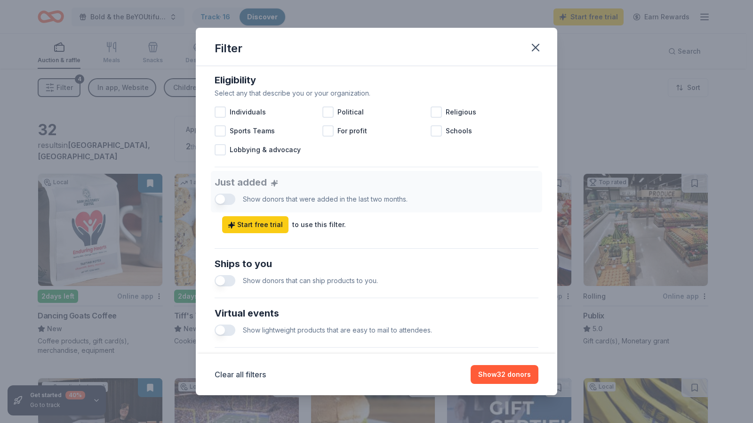
click at [230, 200] on div "Just added Show donors that were added in the last two months. Start free trial…" at bounding box center [377, 202] width 324 height 62
click at [229, 279] on button "button" at bounding box center [225, 280] width 21 height 11
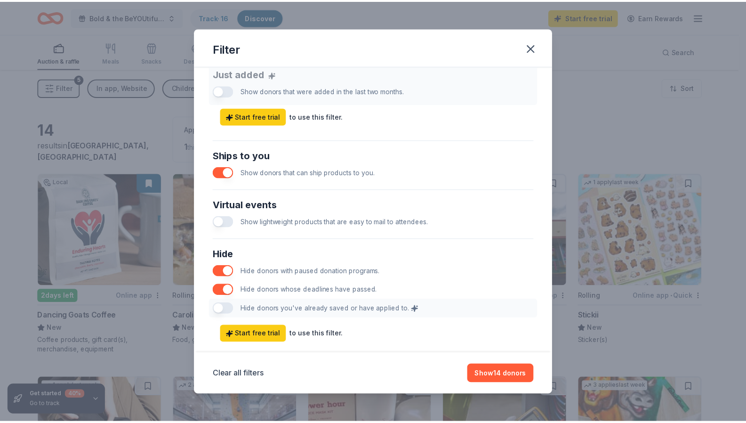
scroll to position [396, 0]
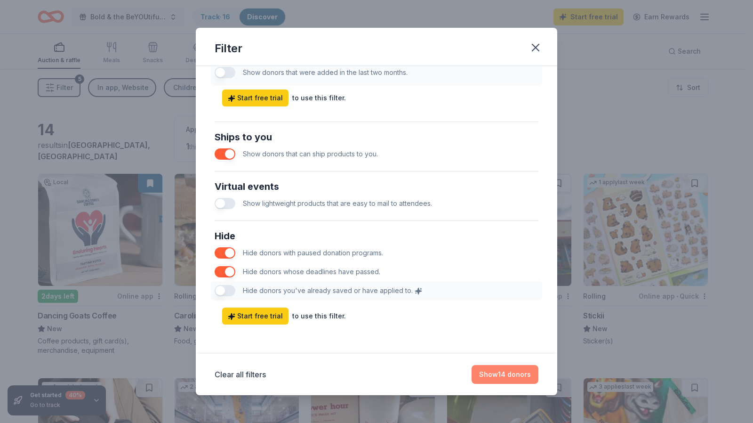
click at [500, 373] on button "Show 14 donors" at bounding box center [504, 374] width 67 height 19
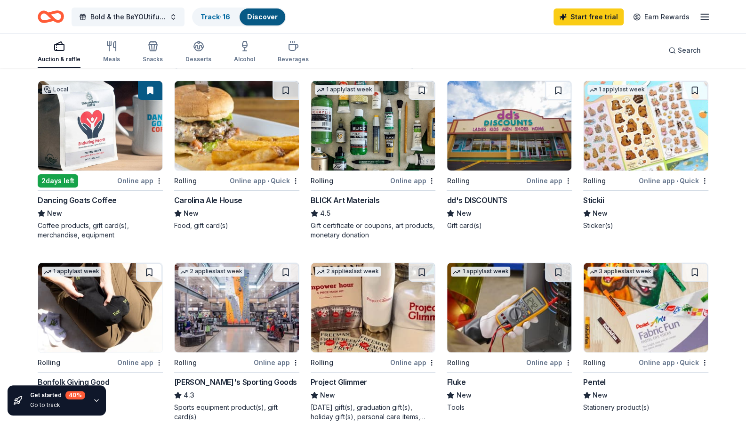
scroll to position [94, 0]
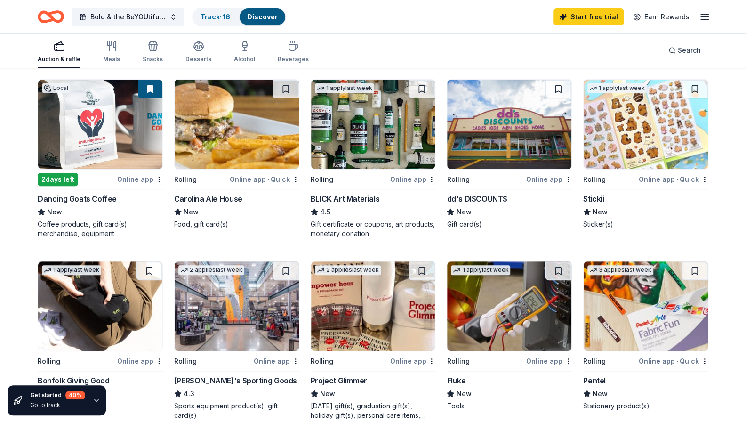
click at [61, 186] on div "2 days left" at bounding box center [58, 179] width 40 height 13
click at [544, 185] on div "Online app" at bounding box center [549, 179] width 46 height 12
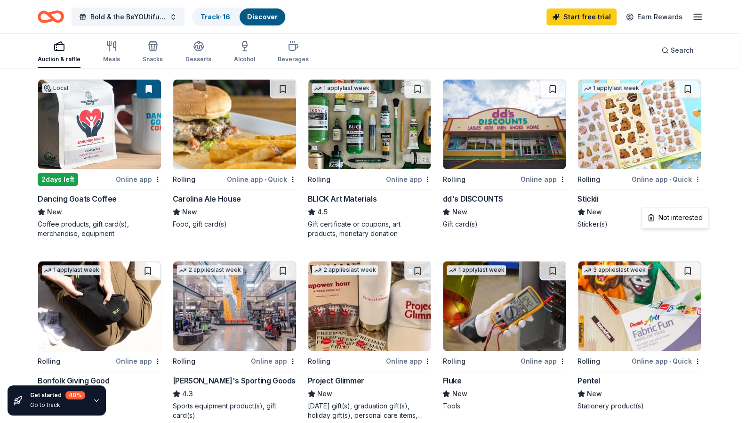
click at [702, 199] on html "Bold & the BeYOUtiful Blueprint Tour Track · 16 Discover Start free trial Earn …" at bounding box center [373, 117] width 746 height 423
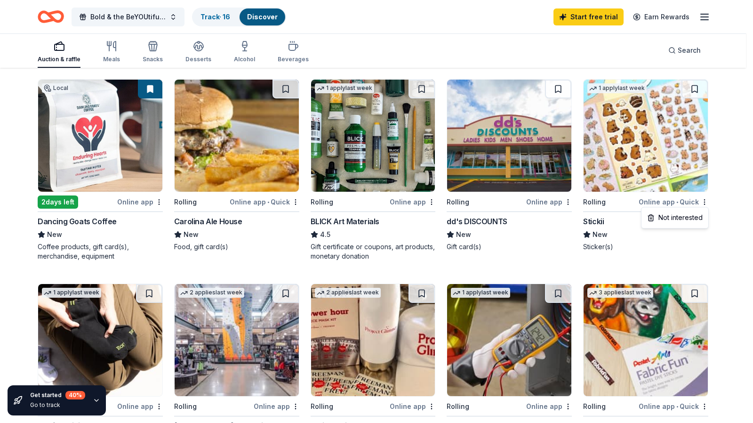
click at [684, 199] on html "Bold & the BeYOUtiful Blueprint Tour Track · 16 Discover Start free trial Earn …" at bounding box center [376, 117] width 753 height 423
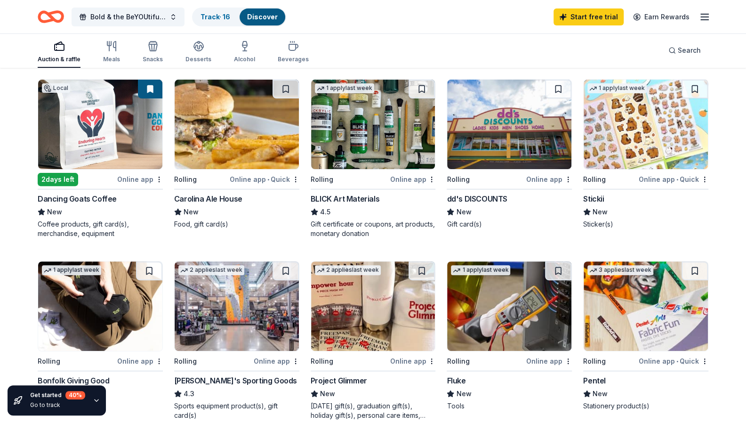
click at [614, 164] on img at bounding box center [645, 124] width 124 height 89
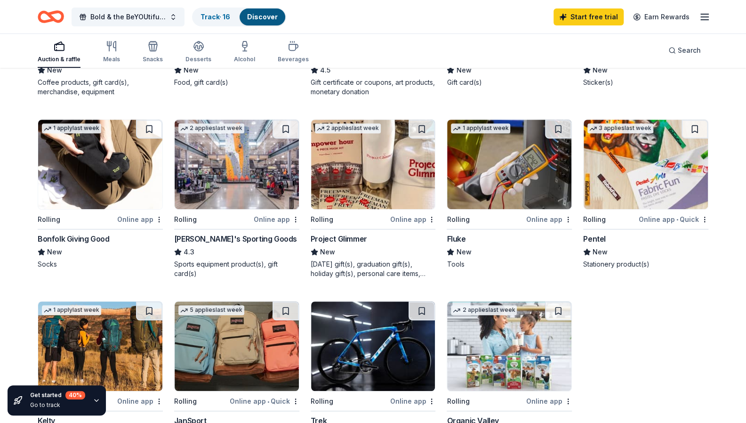
scroll to position [282, 0]
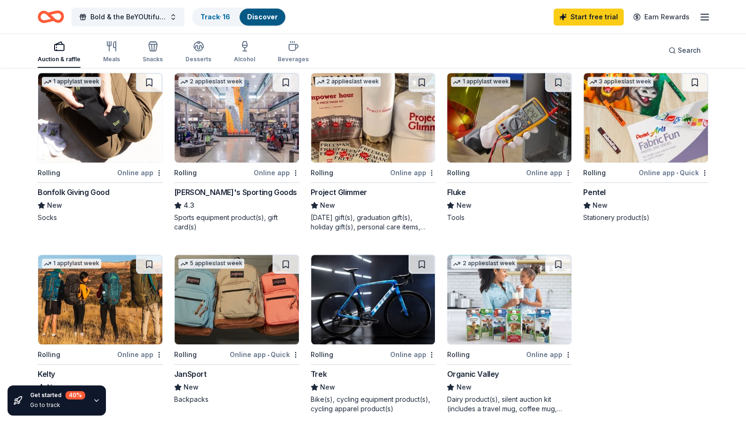
click at [664, 178] on div "Online app • Quick" at bounding box center [674, 173] width 70 height 12
click at [631, 150] on img at bounding box center [645, 117] width 124 height 89
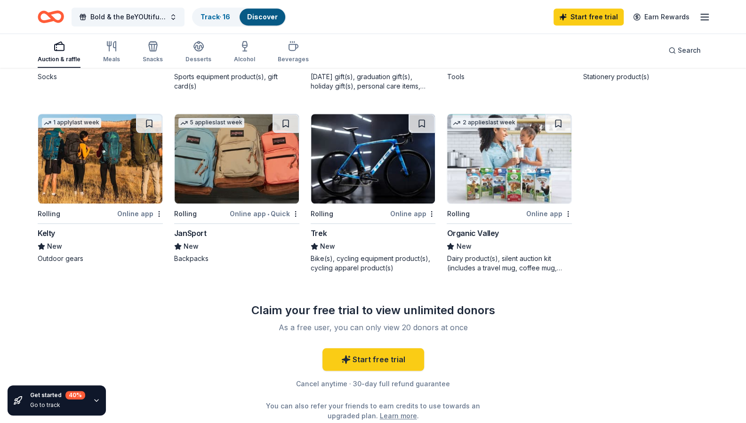
scroll to position [423, 0]
click at [221, 203] on img at bounding box center [237, 157] width 124 height 89
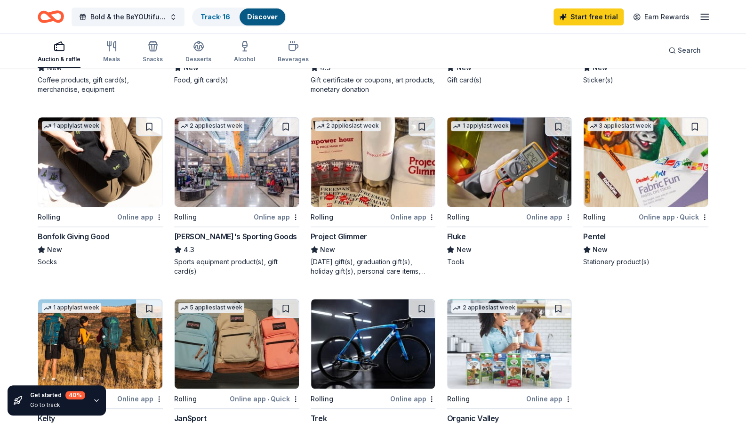
scroll to position [235, 0]
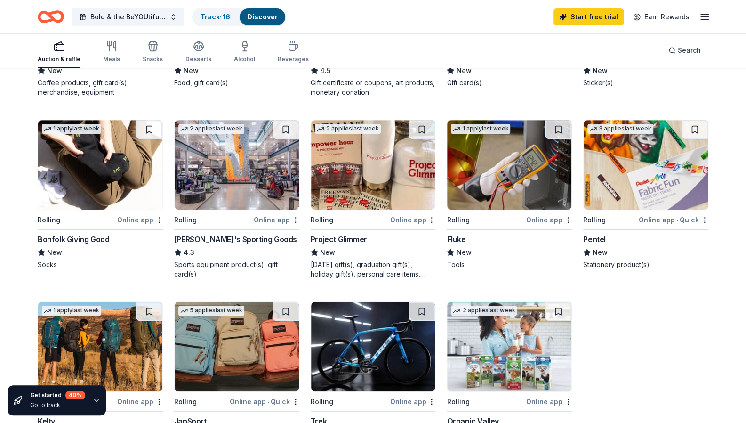
click at [260, 16] on link "Discover" at bounding box center [262, 17] width 31 height 8
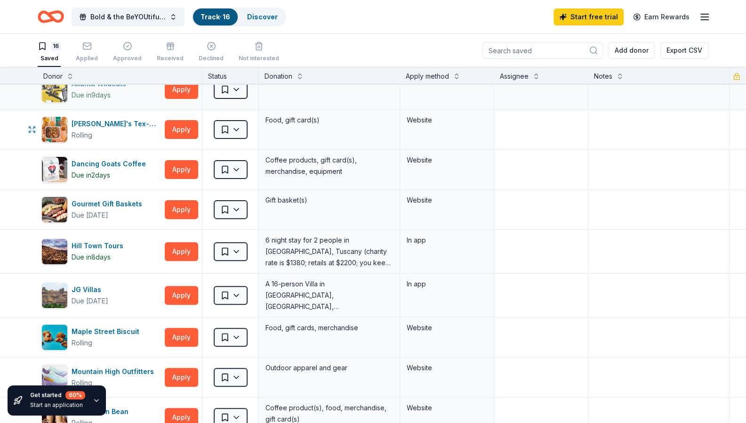
scroll to position [141, 0]
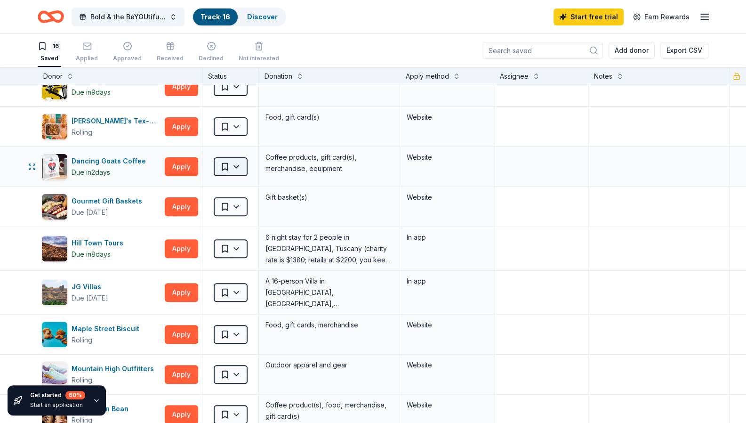
click at [226, 167] on html "Bold & the BeYOUtiful Blueprint Tour Track · 16 Discover Start free trial Earn …" at bounding box center [373, 211] width 746 height 423
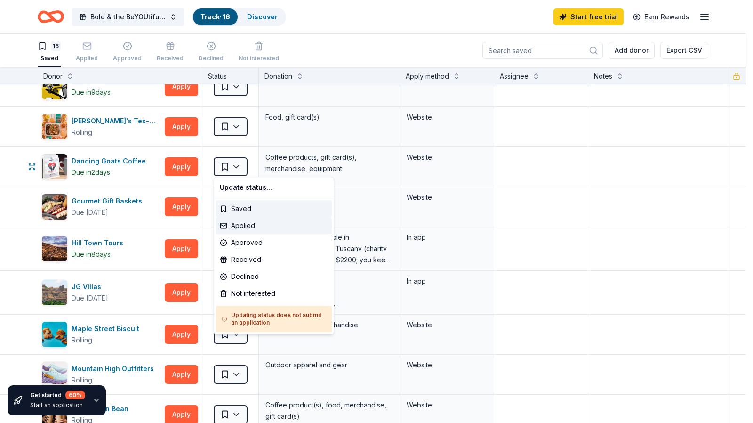
click at [235, 223] on div "Applied" at bounding box center [274, 225] width 116 height 17
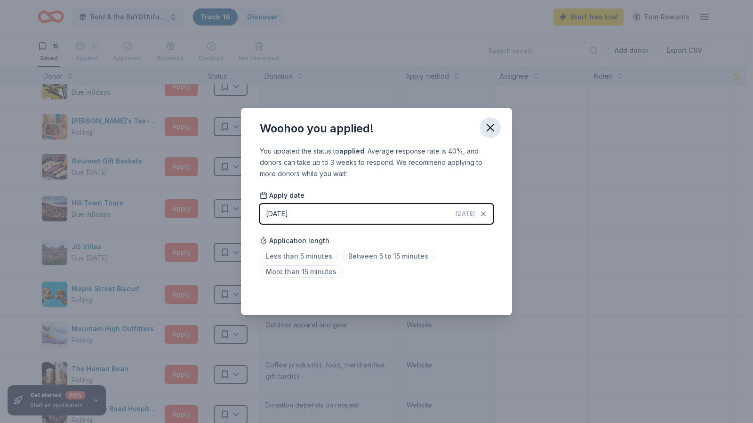
click at [493, 129] on icon "button" at bounding box center [490, 127] width 13 height 13
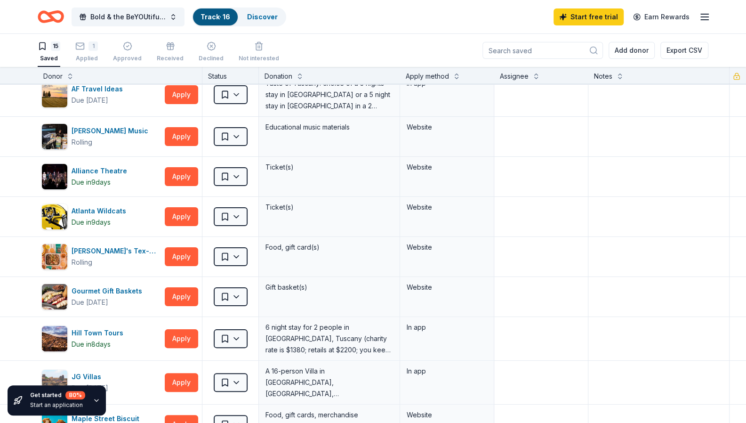
scroll to position [0, 0]
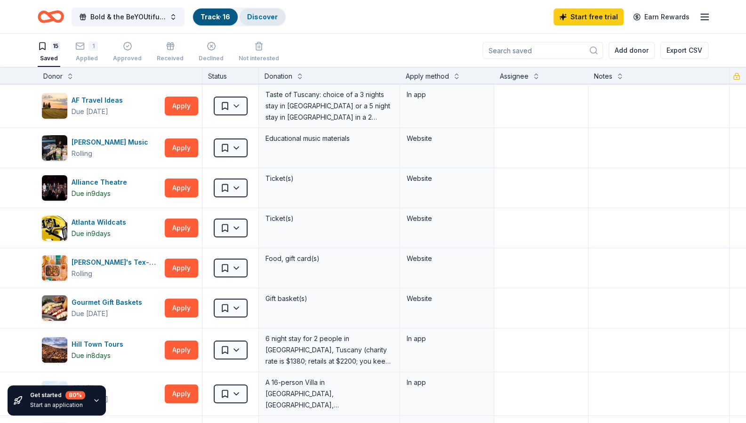
click at [260, 17] on link "Discover" at bounding box center [262, 17] width 31 height 8
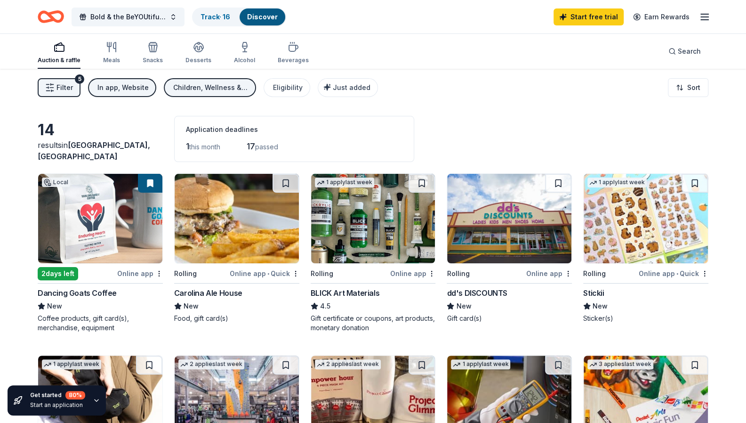
click at [151, 184] on button at bounding box center [150, 183] width 24 height 19
click at [695, 182] on button at bounding box center [694, 183] width 26 height 19
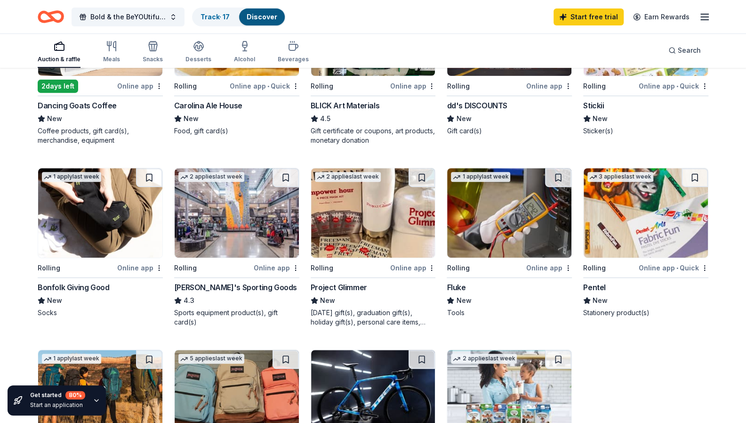
scroll to position [188, 0]
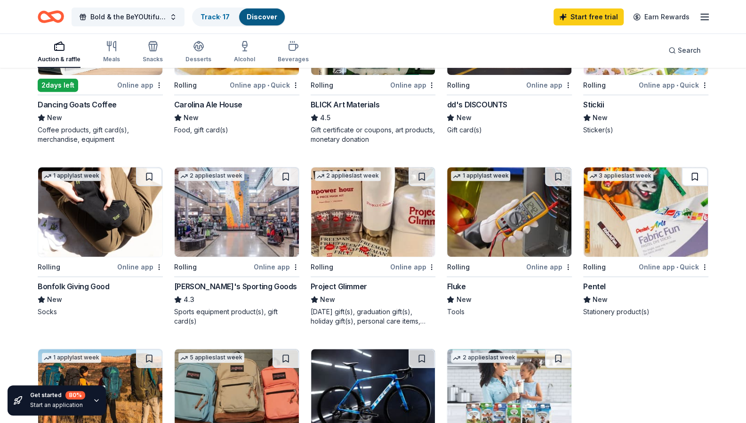
click at [693, 186] on button at bounding box center [694, 176] width 26 height 19
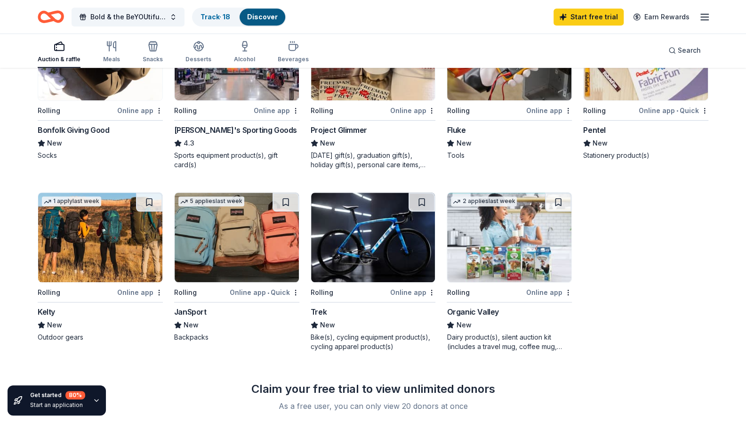
scroll to position [376, 0]
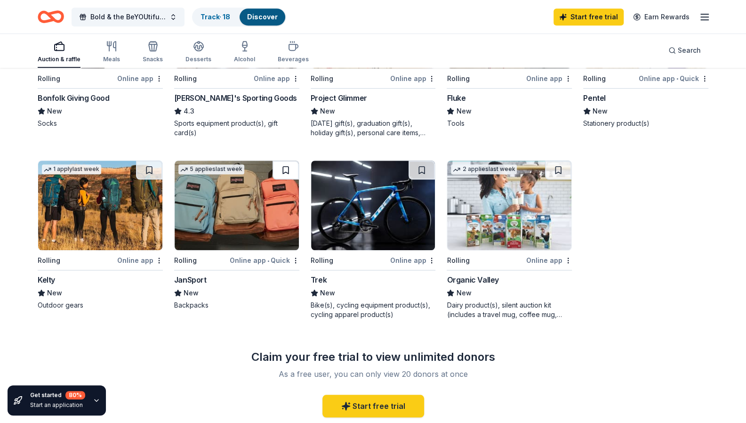
click at [287, 179] on button at bounding box center [285, 169] width 26 height 19
click at [265, 18] on link "Discover" at bounding box center [262, 17] width 31 height 8
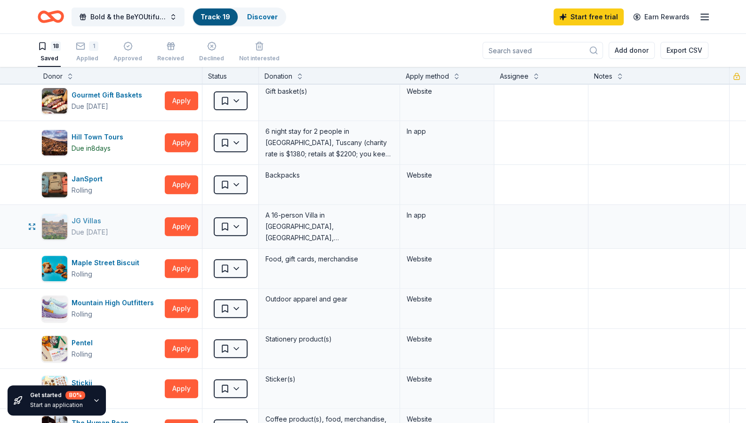
scroll to position [235, 0]
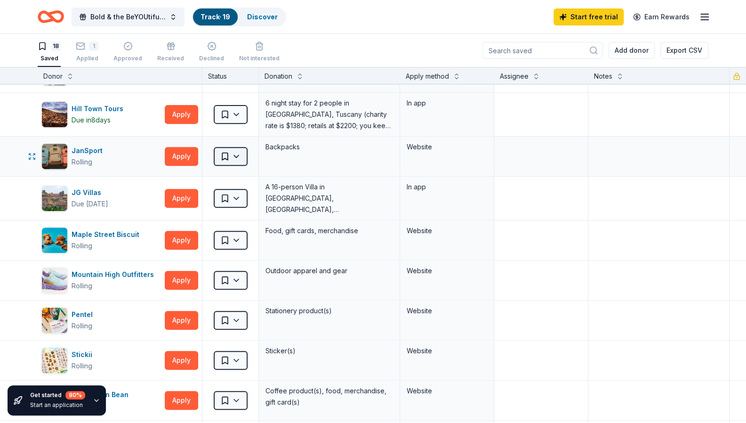
click at [237, 153] on html "Bold & the BeYOUtiful Blueprint Tour Track · 19 Discover Start free trial Earn …" at bounding box center [373, 211] width 746 height 423
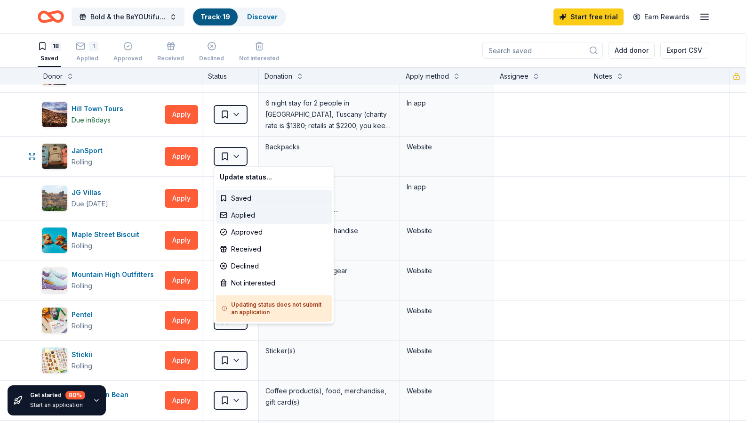
click at [246, 215] on div "Applied" at bounding box center [274, 215] width 116 height 17
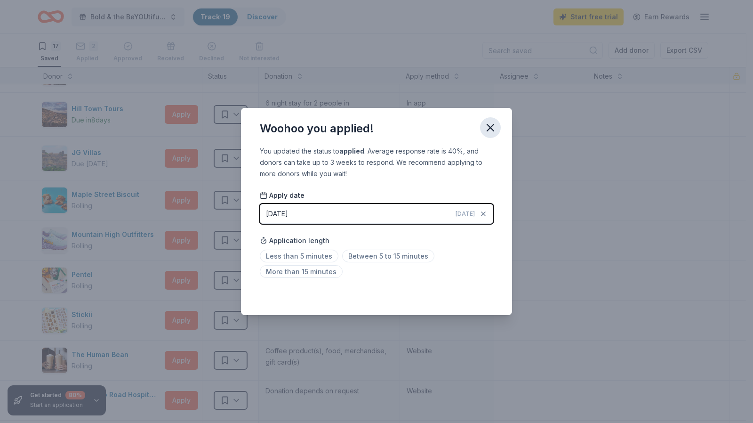
click at [490, 130] on icon "button" at bounding box center [490, 127] width 13 height 13
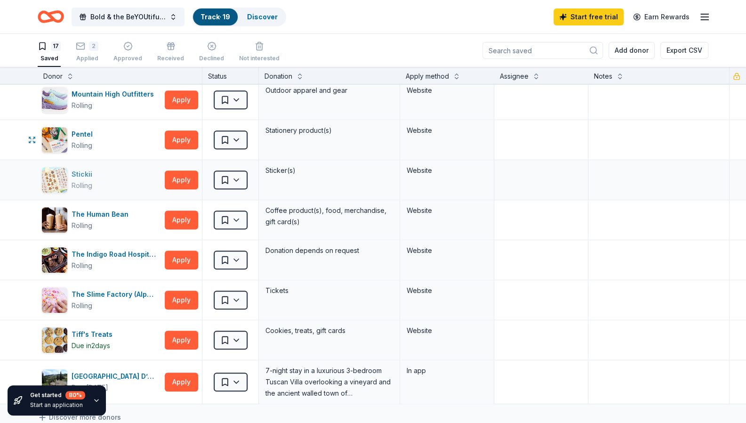
scroll to position [376, 0]
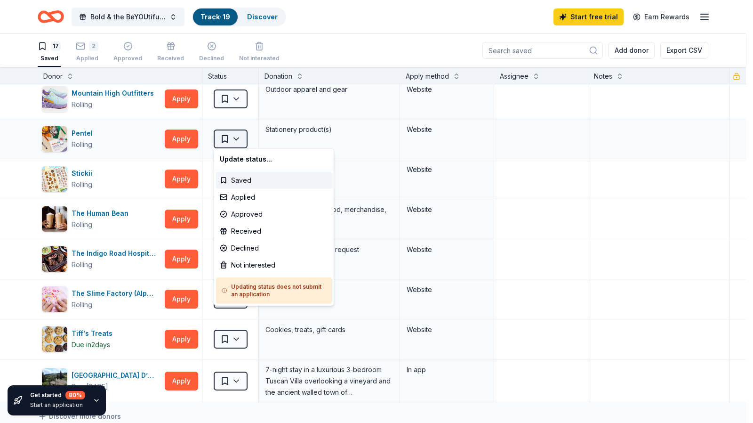
click at [239, 137] on html "Bold & the BeYOUtiful Blueprint Tour Track · 19 Discover Start free trial Earn …" at bounding box center [376, 211] width 753 height 423
click at [247, 196] on div "Applied" at bounding box center [274, 197] width 116 height 17
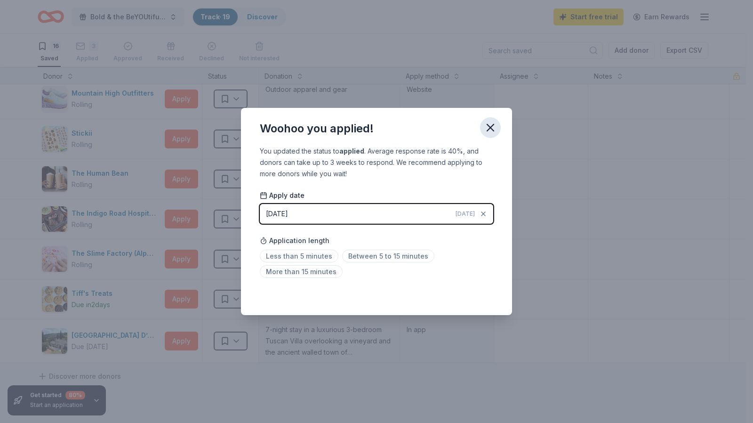
click at [491, 127] on icon "button" at bounding box center [490, 127] width 7 height 7
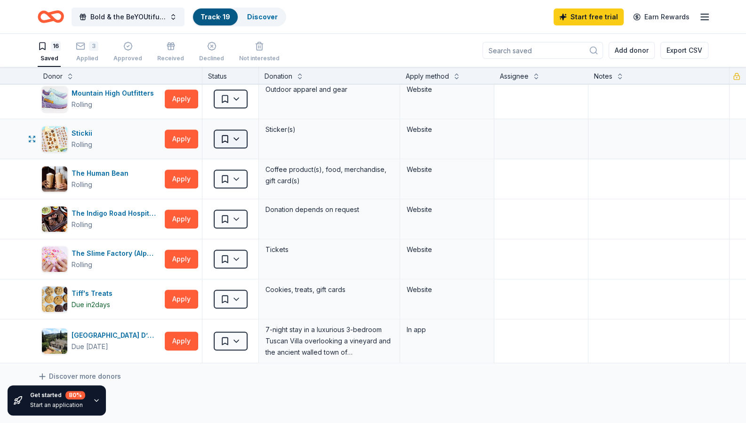
click at [238, 137] on html "Bold & the BeYOUtiful Blueprint Tour Track · 19 Discover Start free trial Earn …" at bounding box center [373, 211] width 746 height 423
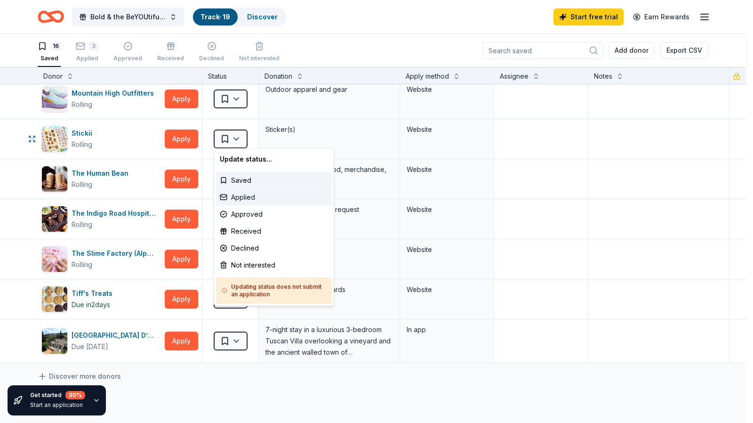
click at [247, 197] on div "Applied" at bounding box center [274, 197] width 116 height 17
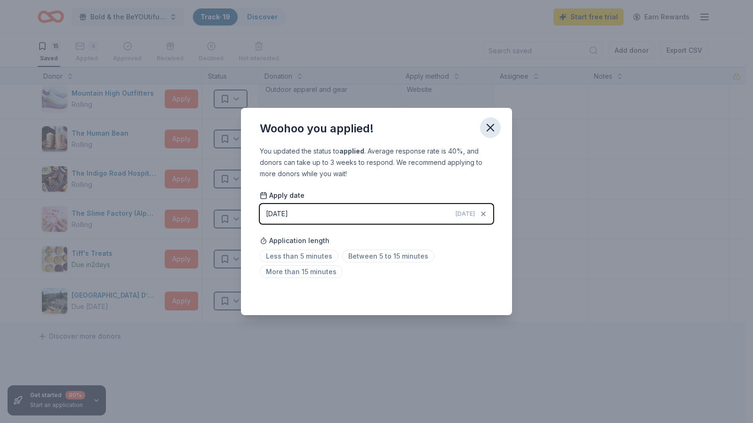
click at [489, 128] on icon "button" at bounding box center [490, 127] width 7 height 7
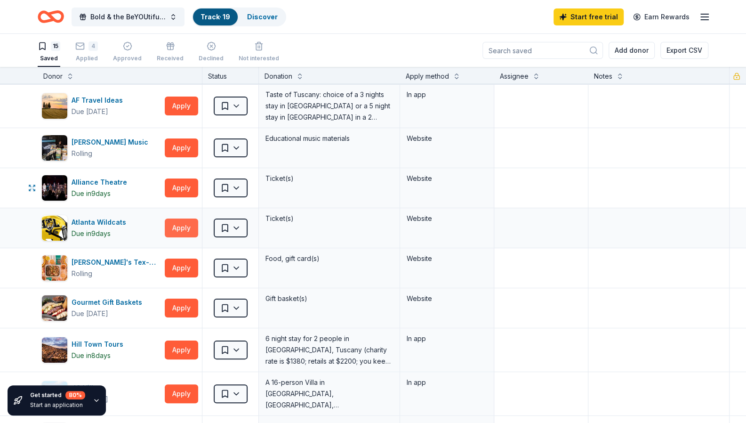
scroll to position [0, 0]
click at [266, 17] on link "Discover" at bounding box center [262, 17] width 31 height 8
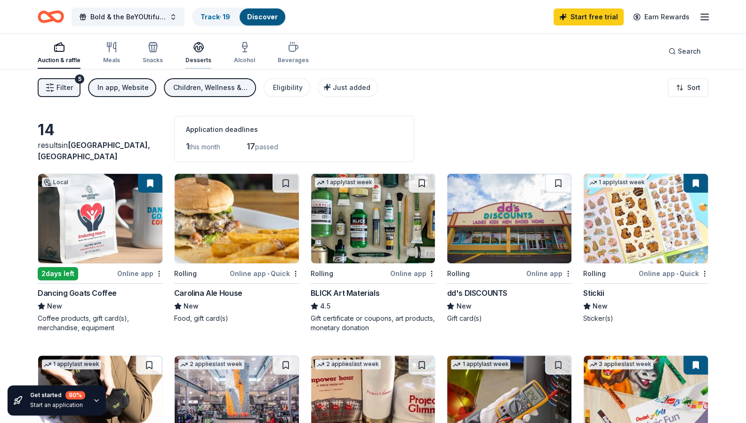
click at [199, 52] on div "Desserts" at bounding box center [198, 52] width 26 height 23
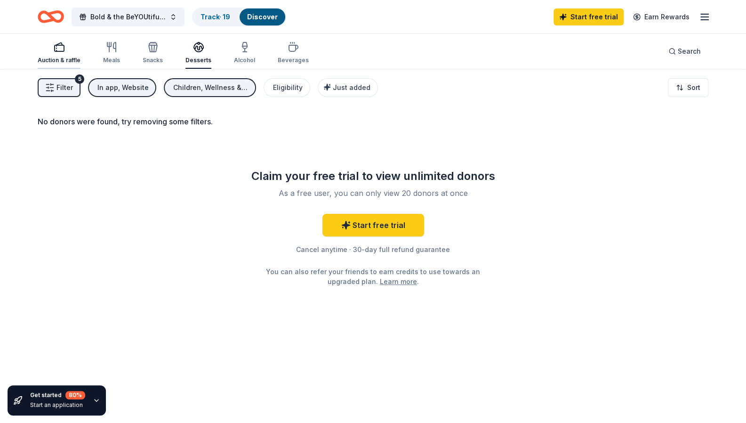
click at [56, 52] on icon "button" at bounding box center [59, 46] width 11 height 11
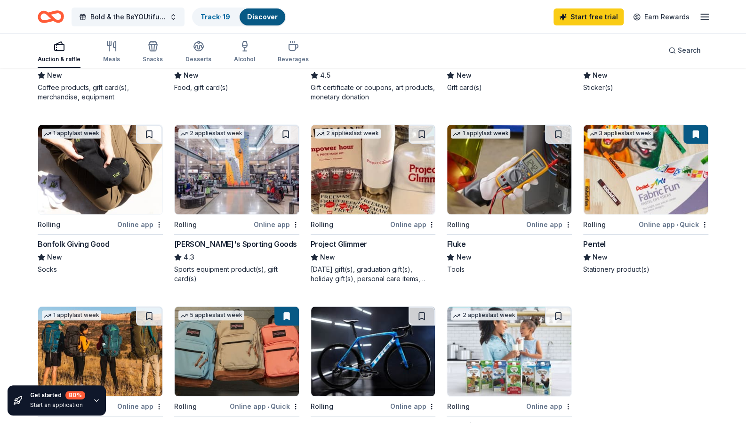
scroll to position [235, 0]
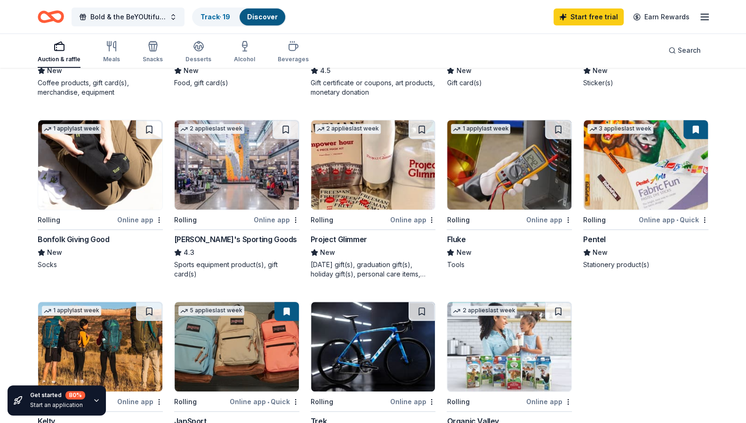
click at [366, 209] on img at bounding box center [373, 164] width 124 height 89
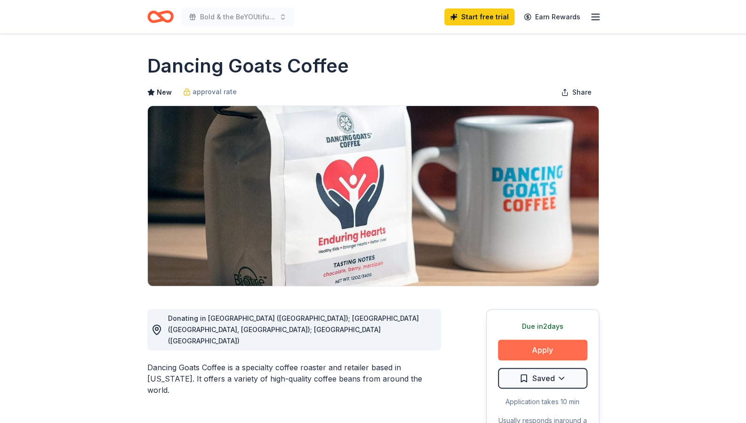
click at [549, 343] on button "Apply" at bounding box center [542, 349] width 89 height 21
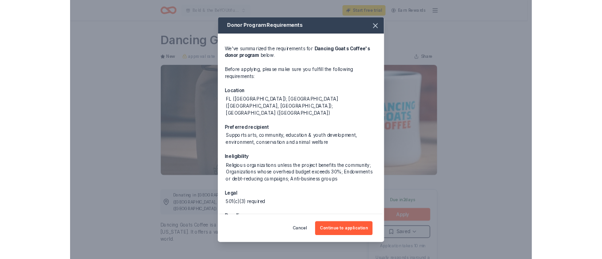
scroll to position [12, 0]
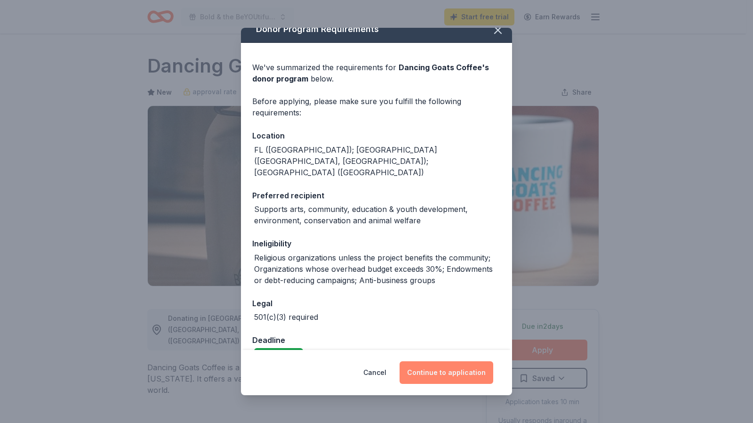
click at [439, 365] on button "Continue to application" at bounding box center [446, 372] width 94 height 23
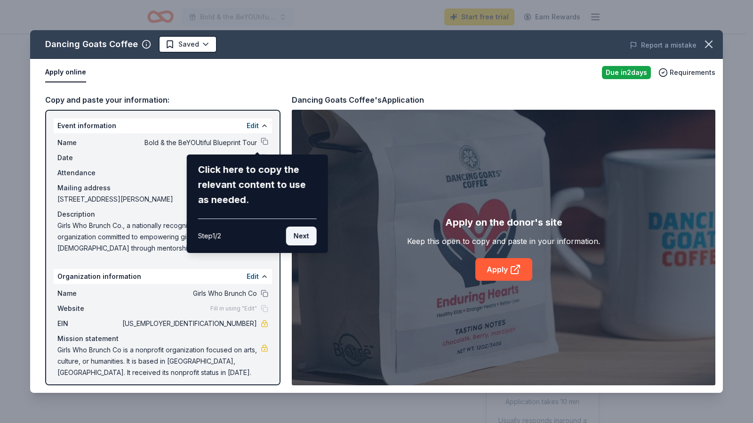
click at [295, 233] on button "Next" at bounding box center [301, 235] width 31 height 19
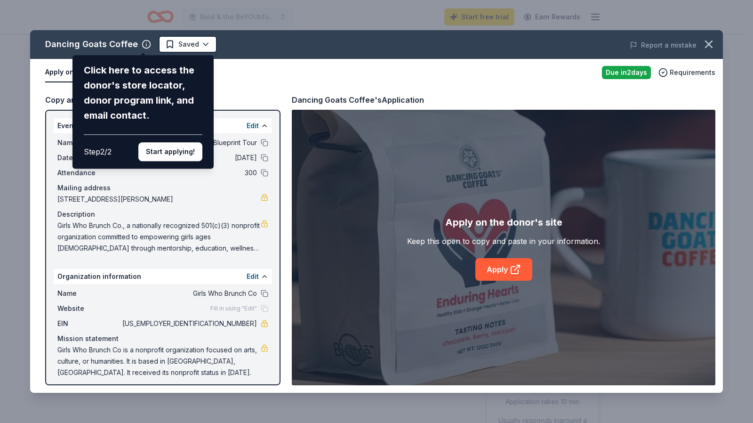
click at [167, 47] on div "Dancing Goats Coffee Click here to access the donor's store locator, donor prog…" at bounding box center [376, 211] width 693 height 362
click at [182, 154] on button "Start applying!" at bounding box center [170, 151] width 64 height 19
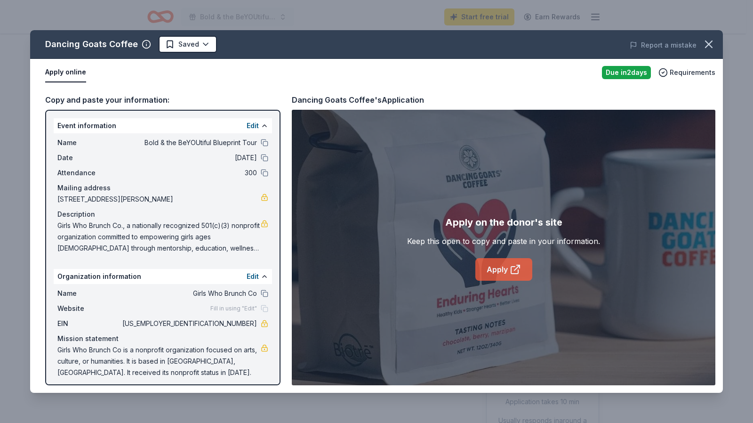
click at [507, 270] on link "Apply" at bounding box center [503, 269] width 57 height 23
click at [261, 142] on button at bounding box center [265, 143] width 8 height 8
drag, startPoint x: 212, startPoint y: 324, endPoint x: 247, endPoint y: 326, distance: 35.8
click at [245, 326] on span "81-5042516" at bounding box center [188, 323] width 136 height 11
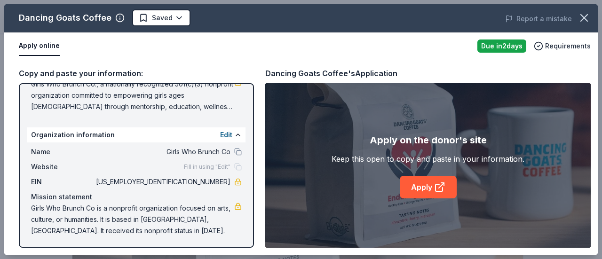
scroll to position [116, 0]
click at [223, 135] on button "Edit" at bounding box center [226, 133] width 12 height 11
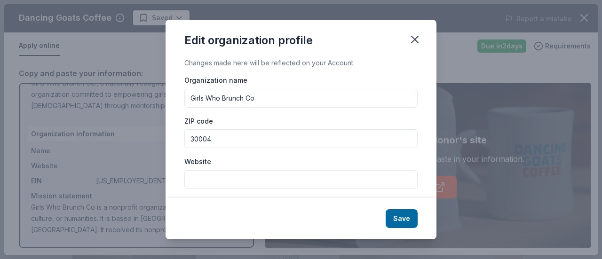
click at [213, 184] on input "Website" at bounding box center [300, 179] width 233 height 19
type input "www.girlswhobrunch.com"
click at [400, 212] on button "Save" at bounding box center [402, 218] width 32 height 19
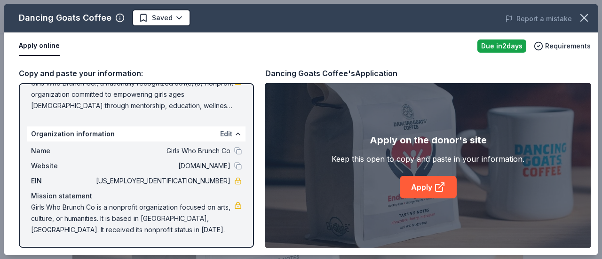
click at [220, 135] on button "Edit" at bounding box center [226, 133] width 12 height 11
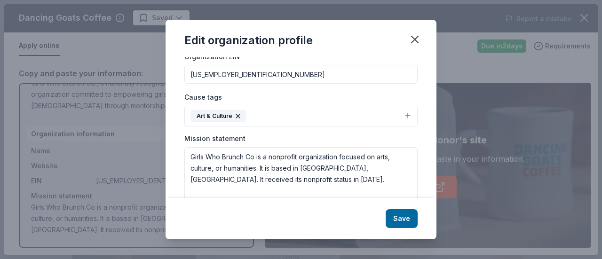
scroll to position [173, 0]
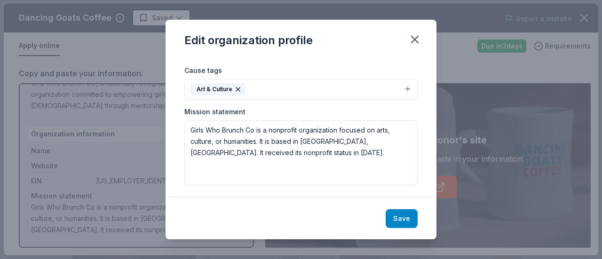
click at [396, 217] on button "Save" at bounding box center [402, 218] width 32 height 19
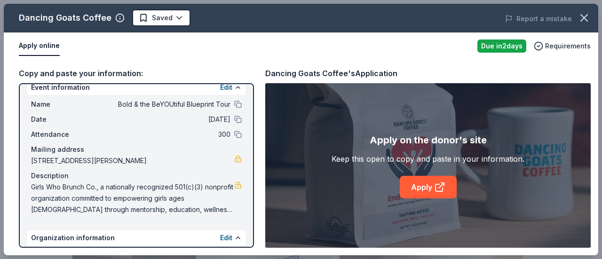
scroll to position [0, 0]
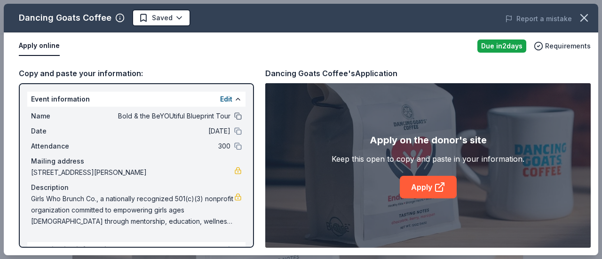
click at [234, 116] on button at bounding box center [238, 116] width 8 height 8
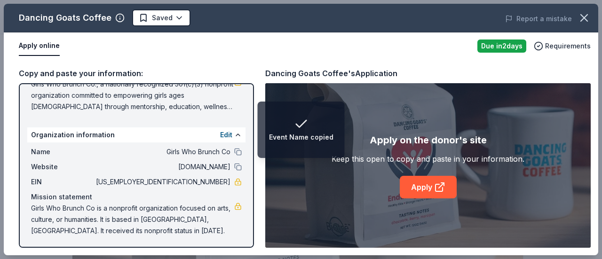
scroll to position [116, 0]
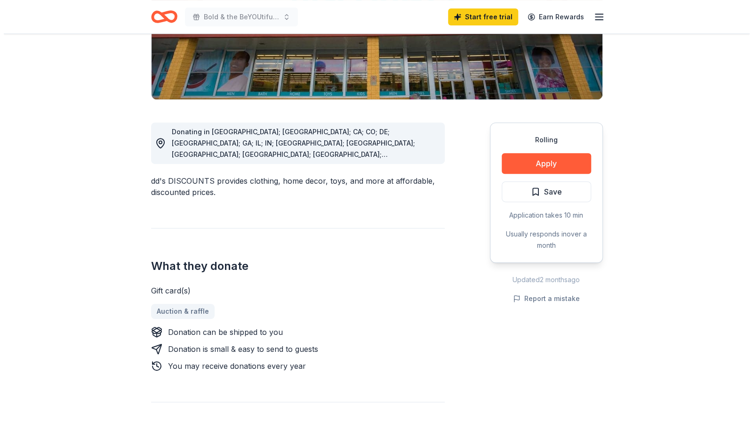
scroll to position [188, 0]
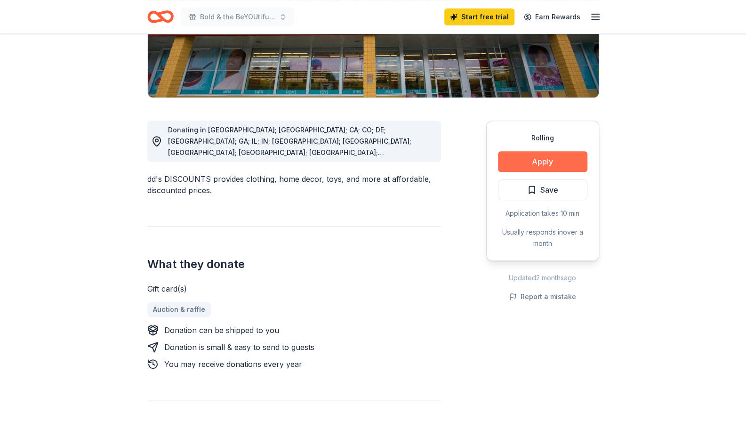
click at [549, 159] on button "Apply" at bounding box center [542, 161] width 89 height 21
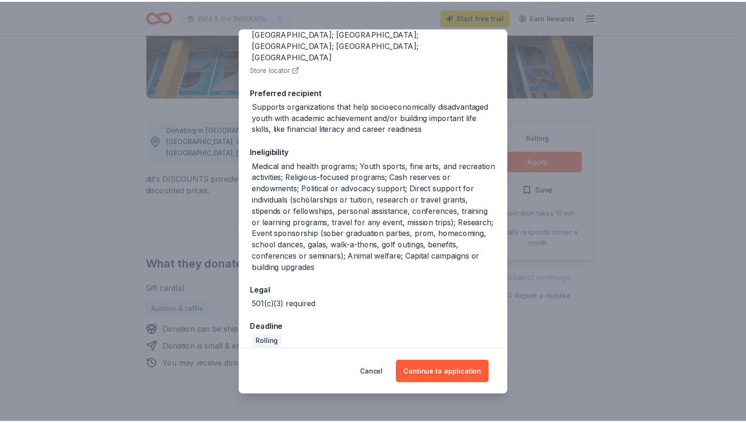
scroll to position [164, 0]
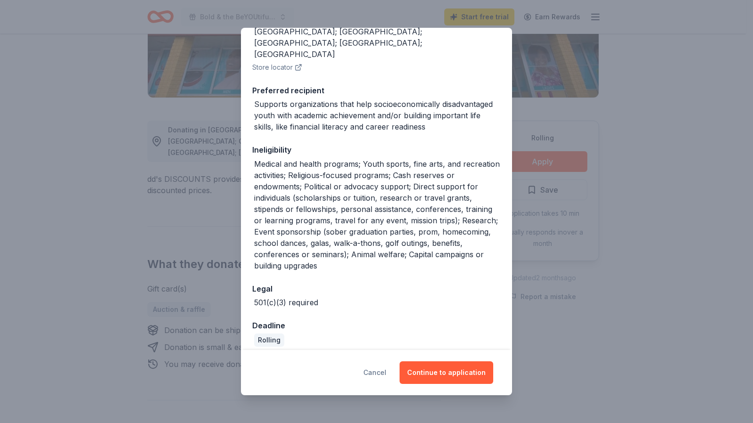
click at [379, 369] on button "Cancel" at bounding box center [374, 372] width 23 height 23
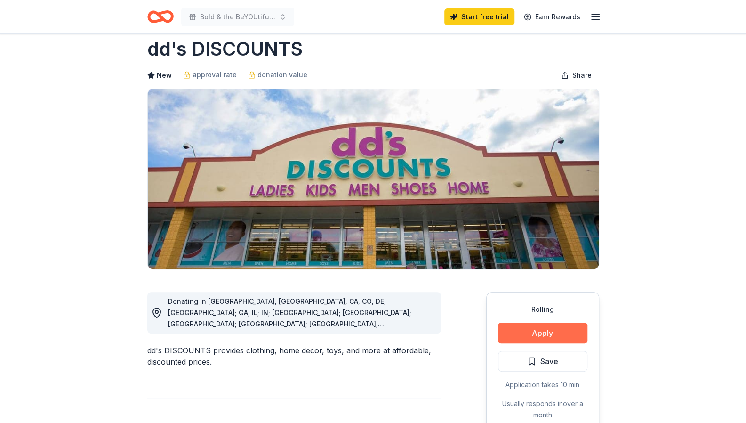
scroll to position [0, 0]
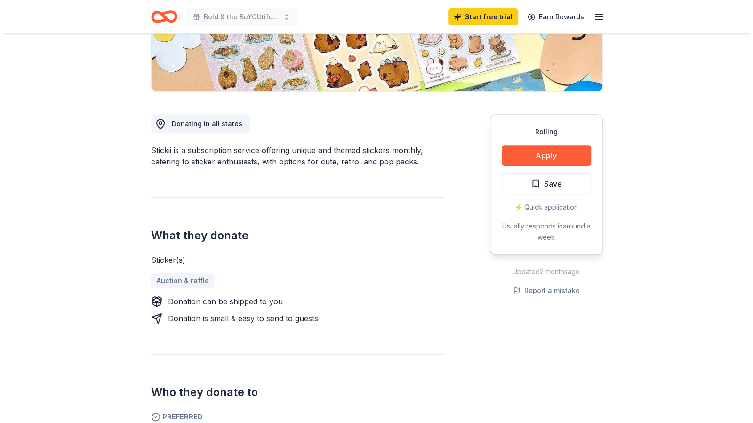
scroll to position [188, 0]
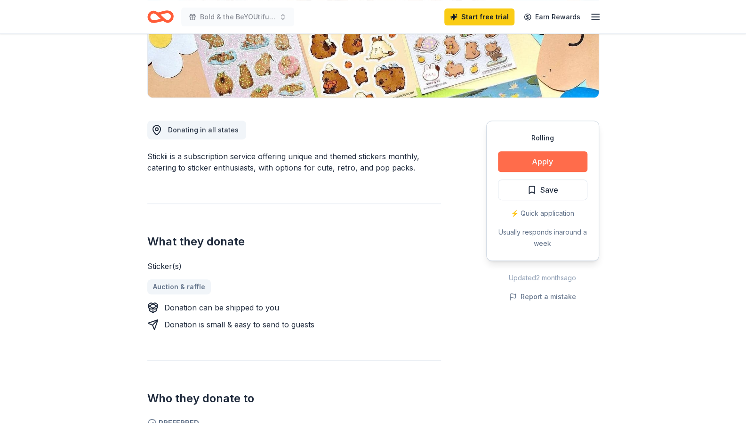
click at [539, 162] on button "Apply" at bounding box center [542, 161] width 89 height 21
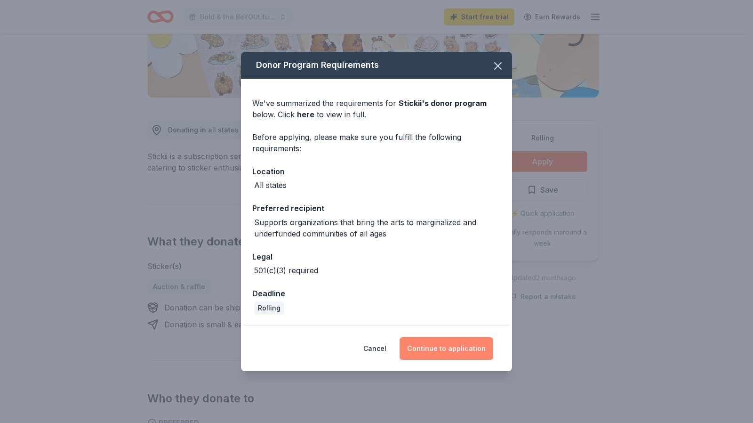
click at [455, 349] on button "Continue to application" at bounding box center [446, 348] width 94 height 23
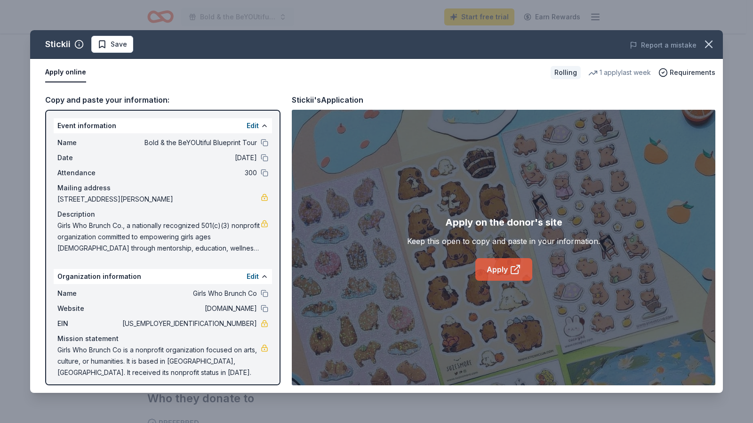
click at [506, 270] on link "Apply" at bounding box center [503, 269] width 57 height 23
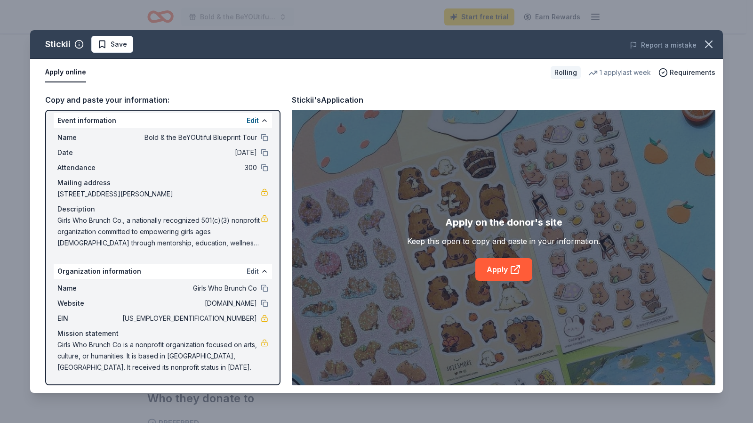
click at [247, 271] on button "Edit" at bounding box center [253, 270] width 12 height 11
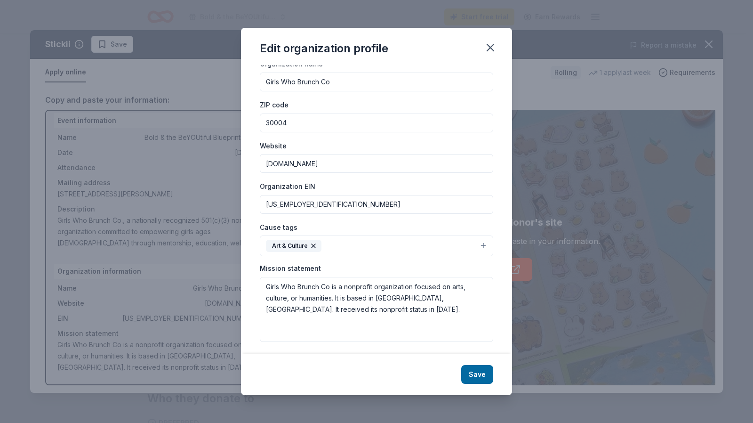
scroll to position [26, 0]
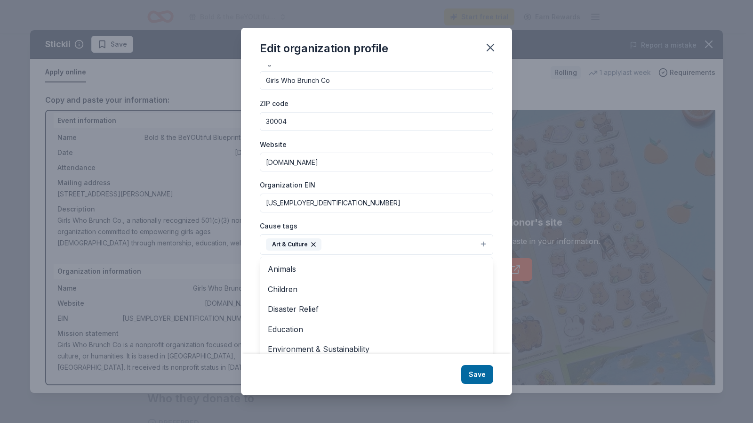
click at [475, 244] on button "Art & Culture" at bounding box center [376, 244] width 233 height 21
click at [429, 290] on span "Children" at bounding box center [376, 289] width 217 height 12
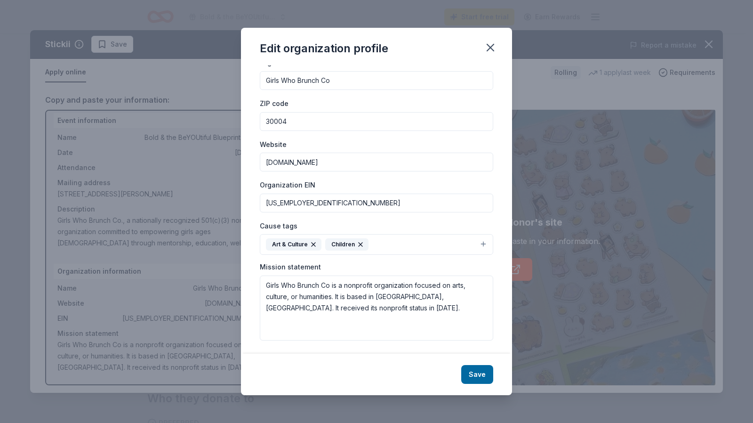
click at [310, 244] on icon "button" at bounding box center [314, 244] width 8 height 8
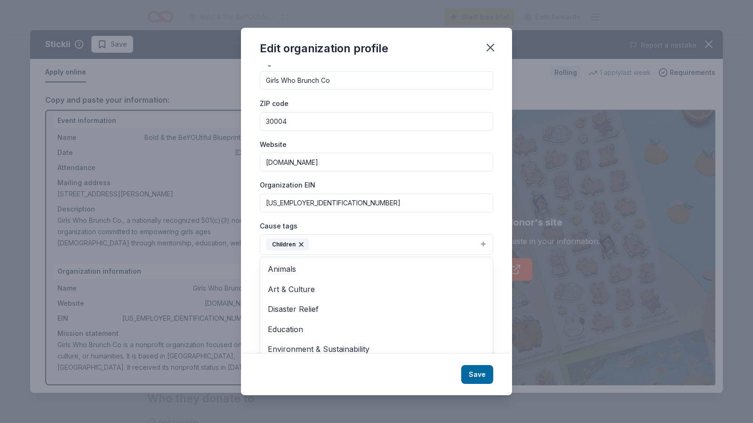
click at [477, 241] on button "Children" at bounding box center [376, 244] width 233 height 21
click at [444, 328] on span "Education" at bounding box center [376, 329] width 217 height 12
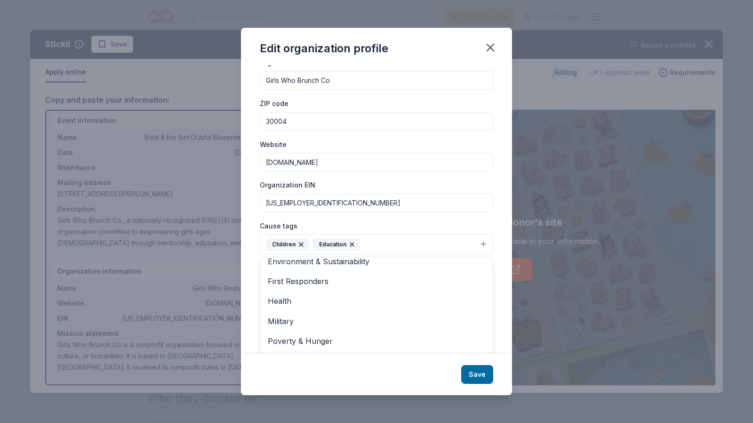
scroll to position [71, 0]
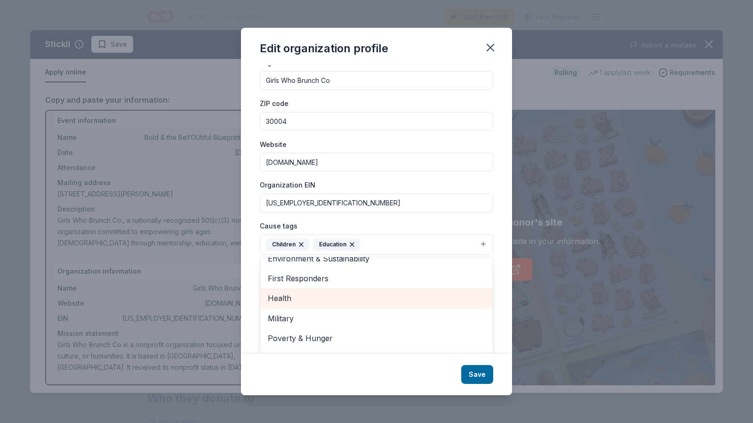
click at [450, 296] on span "Health" at bounding box center [376, 298] width 217 height 12
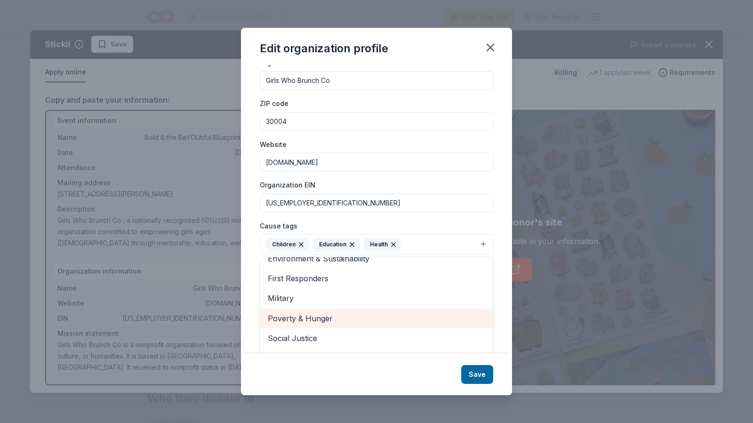
click at [442, 323] on div "Poverty & Hunger" at bounding box center [376, 318] width 232 height 20
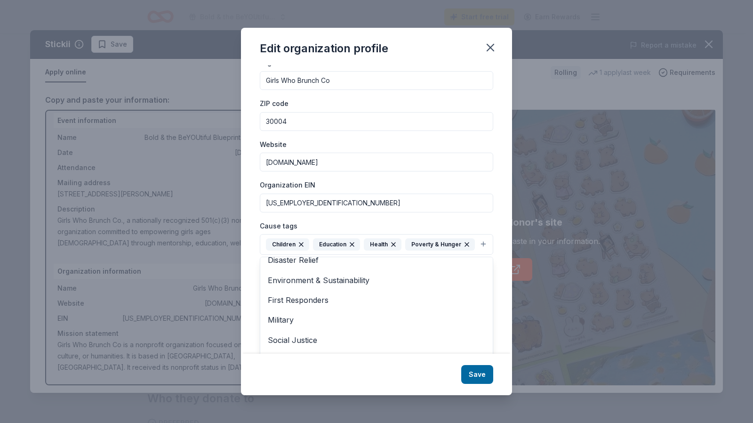
scroll to position [51, 0]
click at [477, 374] on div "Edit organization profile Changes made here will be reflected on your Account. …" at bounding box center [376, 211] width 271 height 367
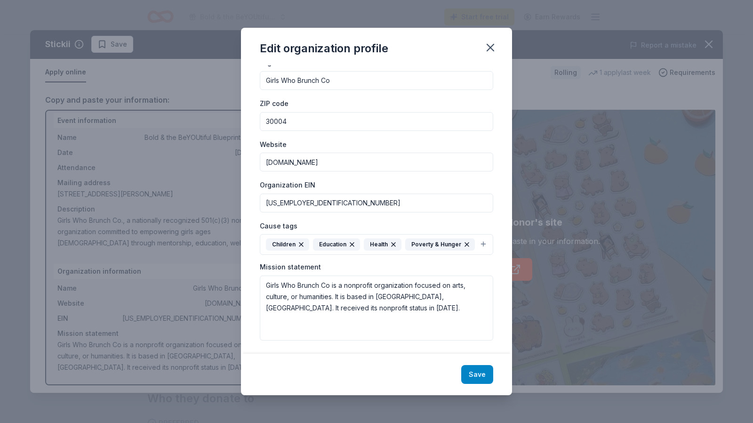
click at [480, 371] on button "Save" at bounding box center [477, 374] width 32 height 19
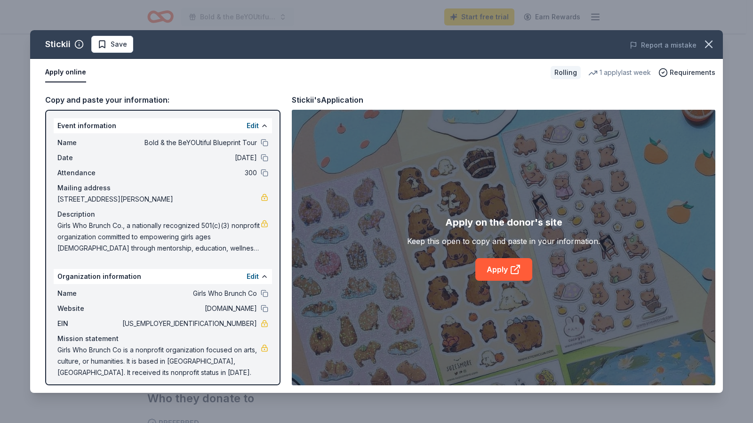
scroll to position [5, 0]
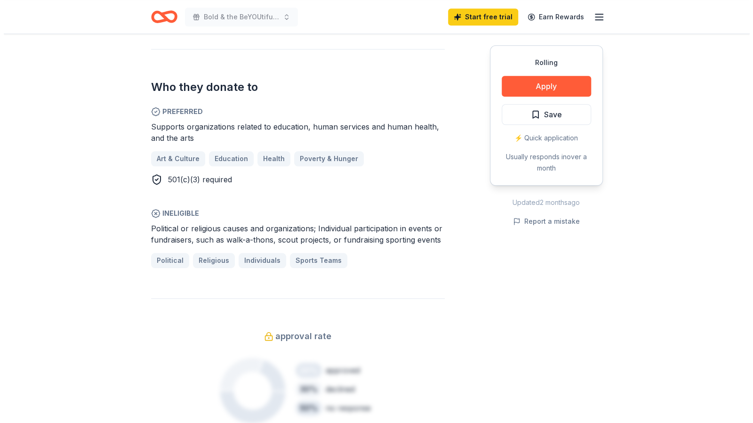
scroll to position [471, 0]
click at [552, 87] on button "Apply" at bounding box center [542, 86] width 89 height 21
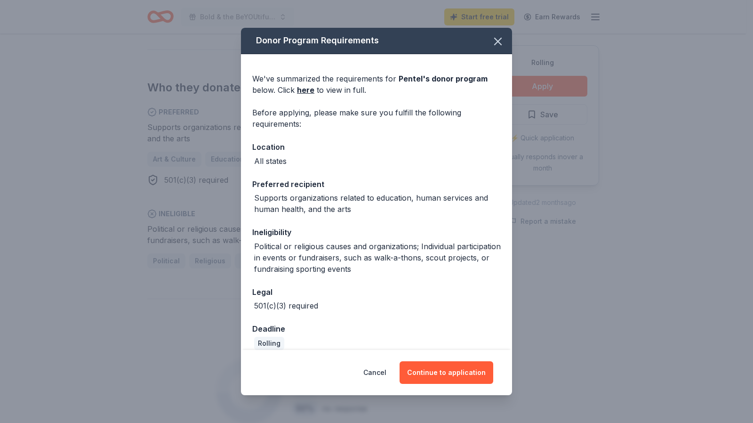
scroll to position [0, 0]
click at [444, 372] on button "Continue to application" at bounding box center [446, 372] width 94 height 23
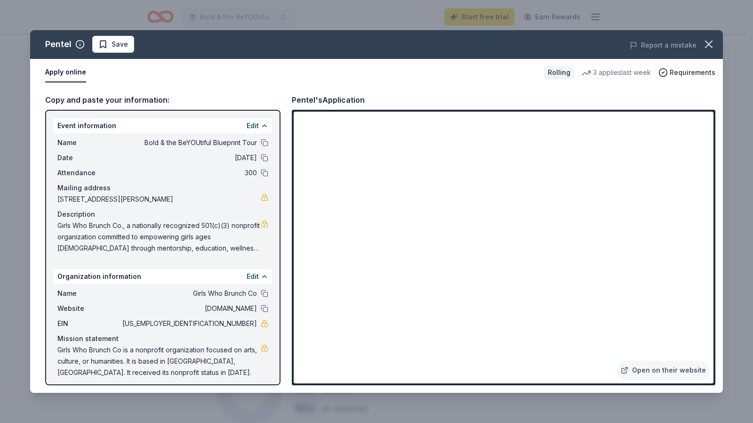
scroll to position [5, 0]
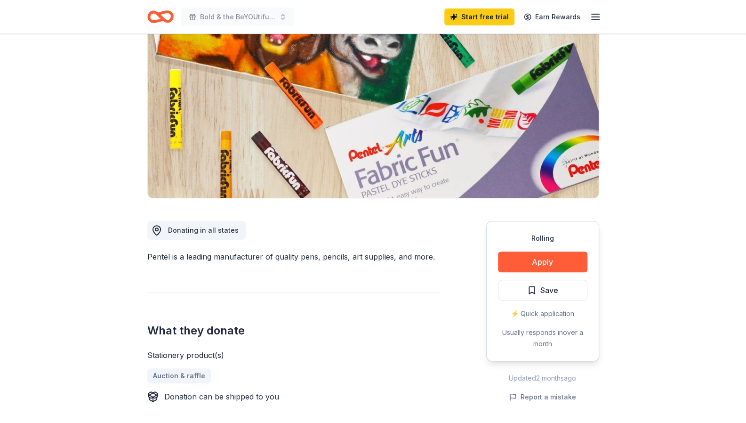
scroll to position [94, 0]
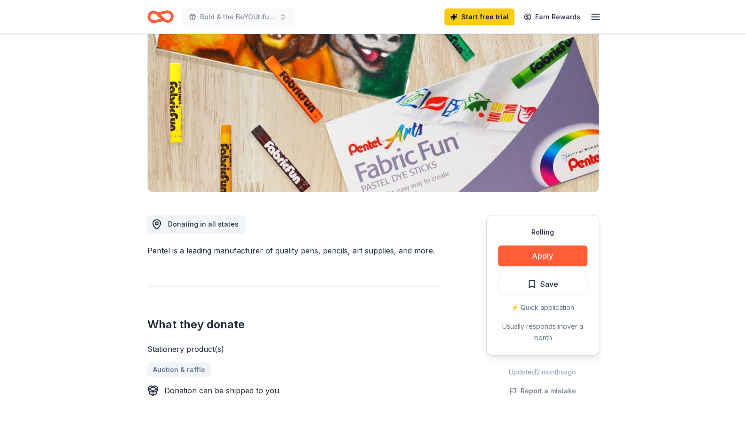
click at [391, 250] on div "Pentel is a leading manufacturer of quality pens, pencils, art supplies, and mo…" at bounding box center [294, 250] width 294 height 11
drag, startPoint x: 391, startPoint y: 250, endPoint x: 346, endPoint y: 249, distance: 45.2
click at [348, 250] on div "Pentel is a leading manufacturer of quality pens, pencils, art supplies, and mo…" at bounding box center [294, 250] width 294 height 11
click at [314, 246] on div "Pentel is a leading manufacturer of quality pens, pencils, art supplies, and mo…" at bounding box center [294, 250] width 294 height 11
drag, startPoint x: 293, startPoint y: 252, endPoint x: 337, endPoint y: 252, distance: 43.8
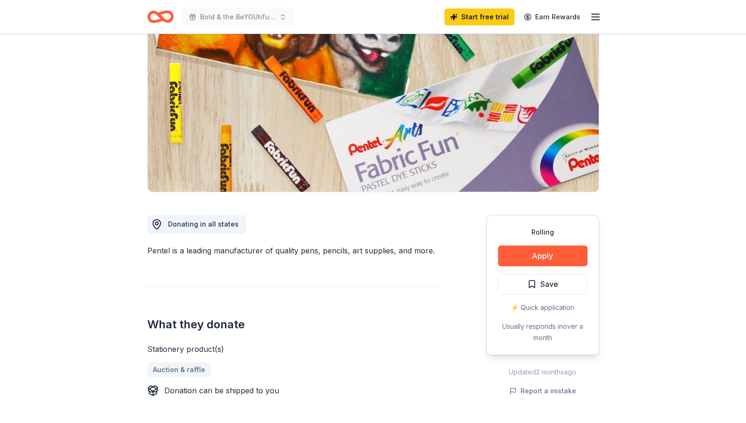
click at [340, 252] on div "Pentel is a leading manufacturer of quality pens, pencils, art supplies, and mo…" at bounding box center [294, 250] width 294 height 11
click at [205, 348] on div "Stationery product(s)" at bounding box center [294, 348] width 294 height 11
drag, startPoint x: 199, startPoint y: 350, endPoint x: 193, endPoint y: 350, distance: 5.7
click at [195, 351] on div "Stationery product(s)" at bounding box center [294, 348] width 294 height 11
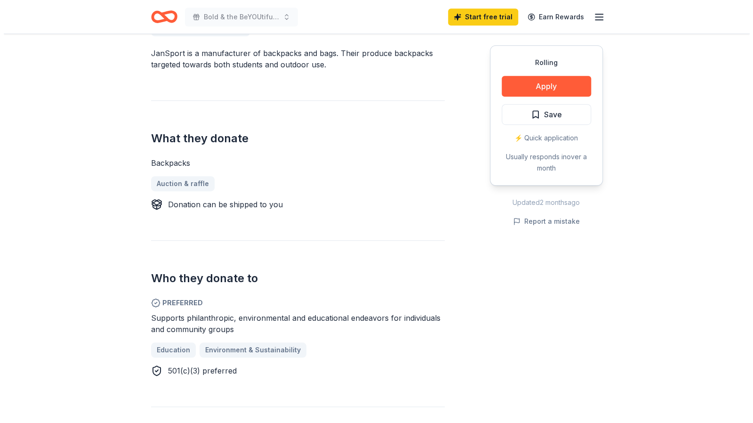
scroll to position [329, 0]
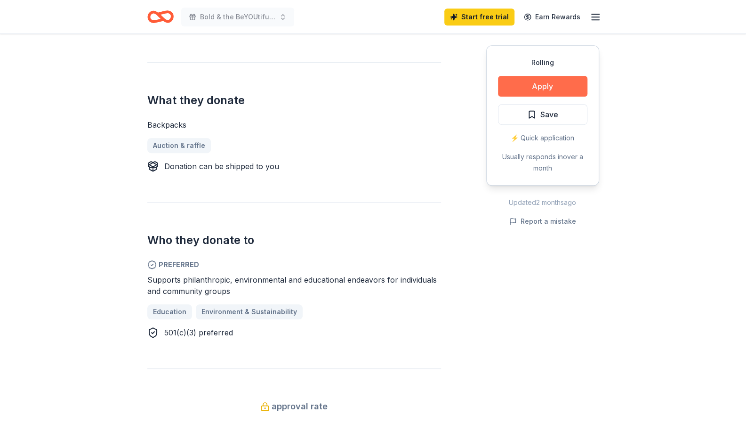
click at [535, 85] on button "Apply" at bounding box center [542, 86] width 89 height 21
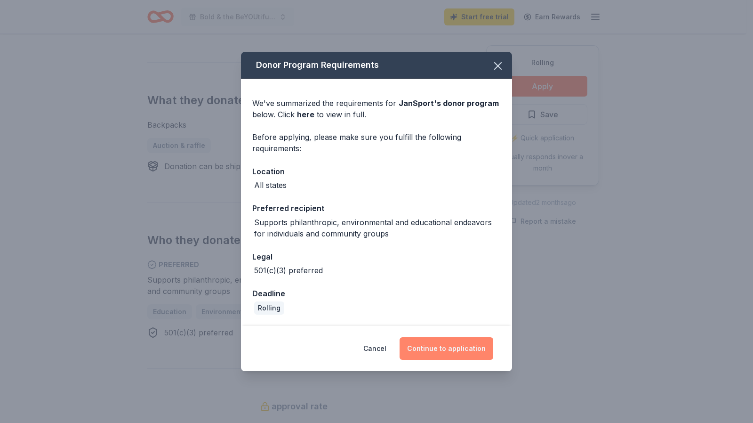
click at [444, 347] on button "Continue to application" at bounding box center [446, 348] width 94 height 23
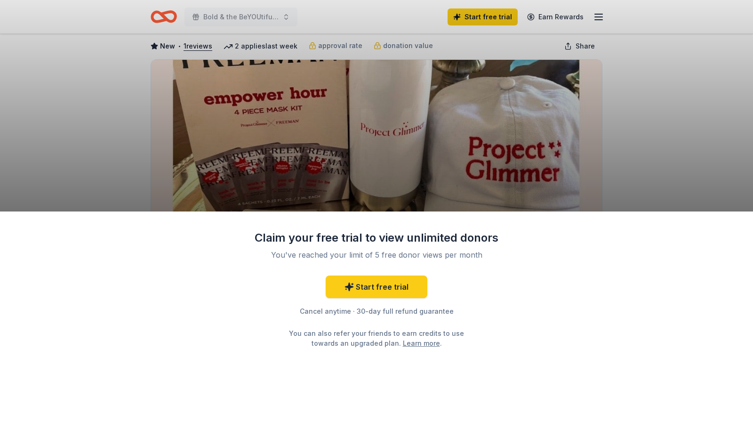
scroll to position [47, 0]
click at [615, 131] on div "Claim your free trial to view unlimited donors You've reached your limit of 5 f…" at bounding box center [376, 211] width 753 height 423
